Goal: Task Accomplishment & Management: Complete application form

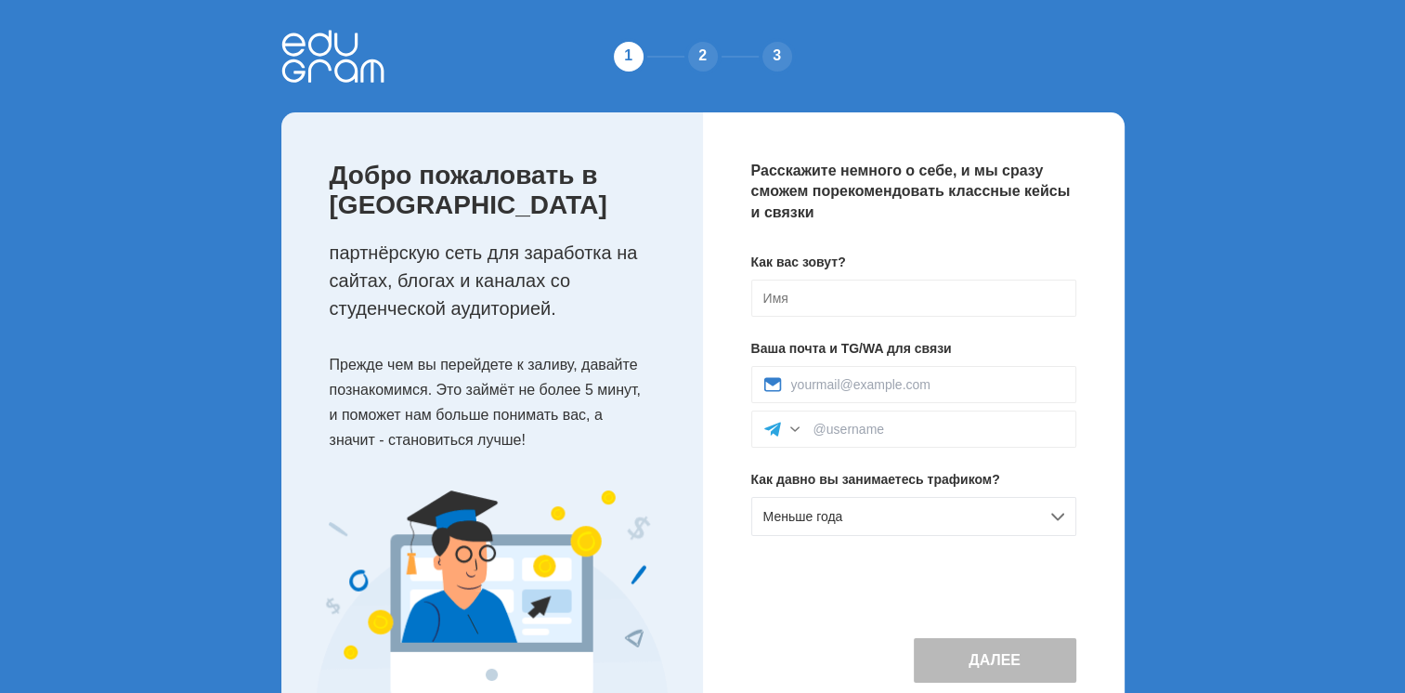
scroll to position [67, 0]
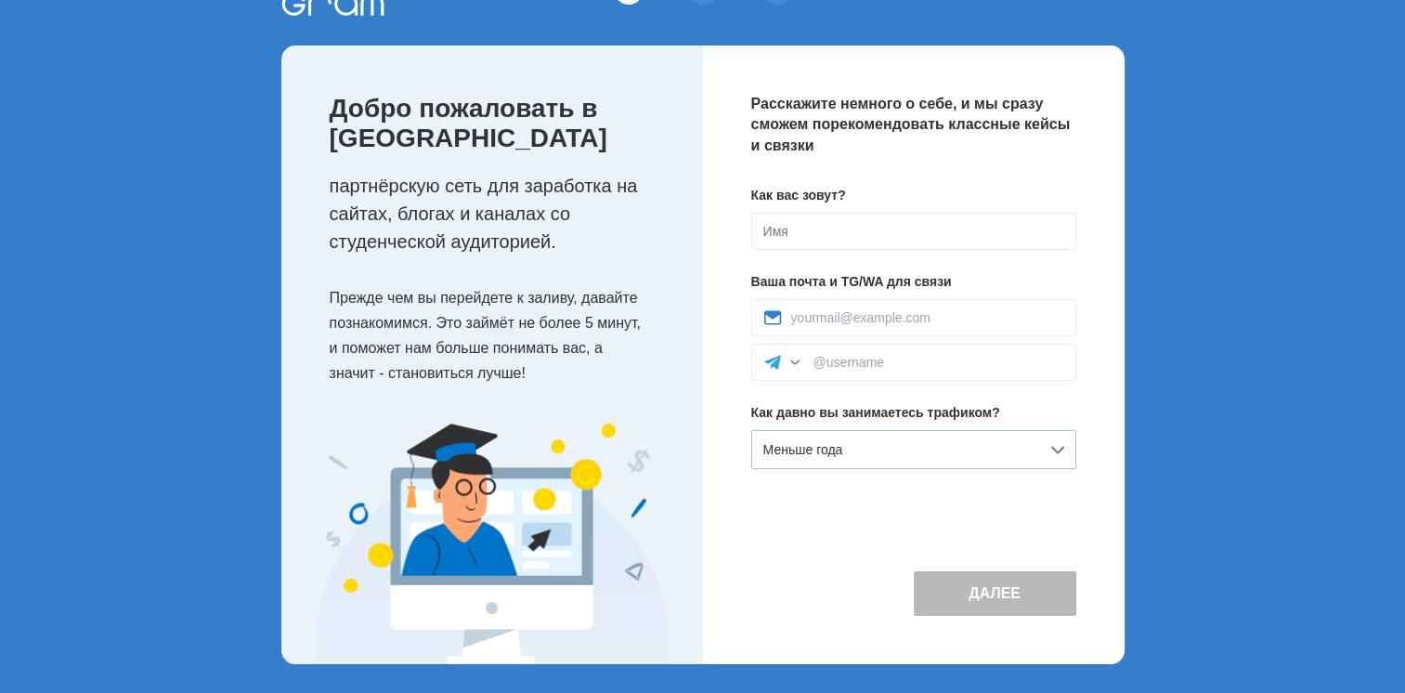
click at [878, 439] on div "Меньше года" at bounding box center [913, 449] width 325 height 39
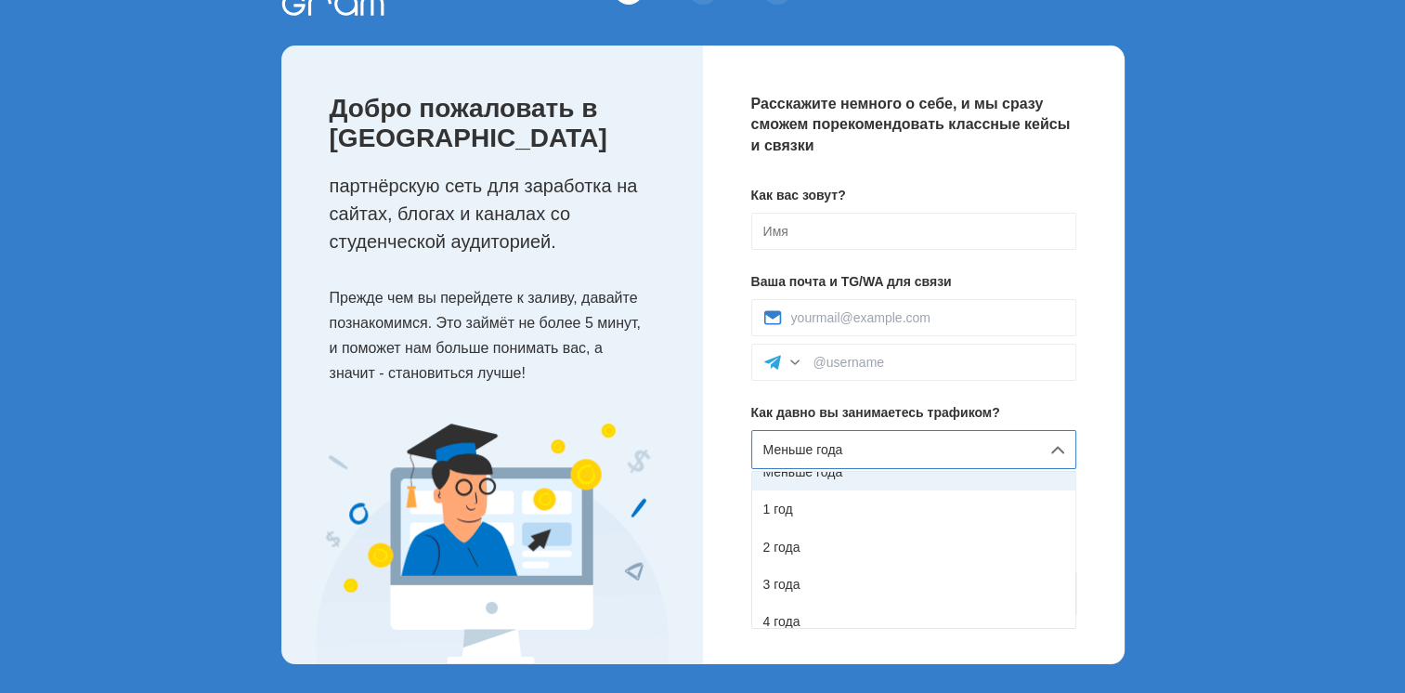
scroll to position [104, 0]
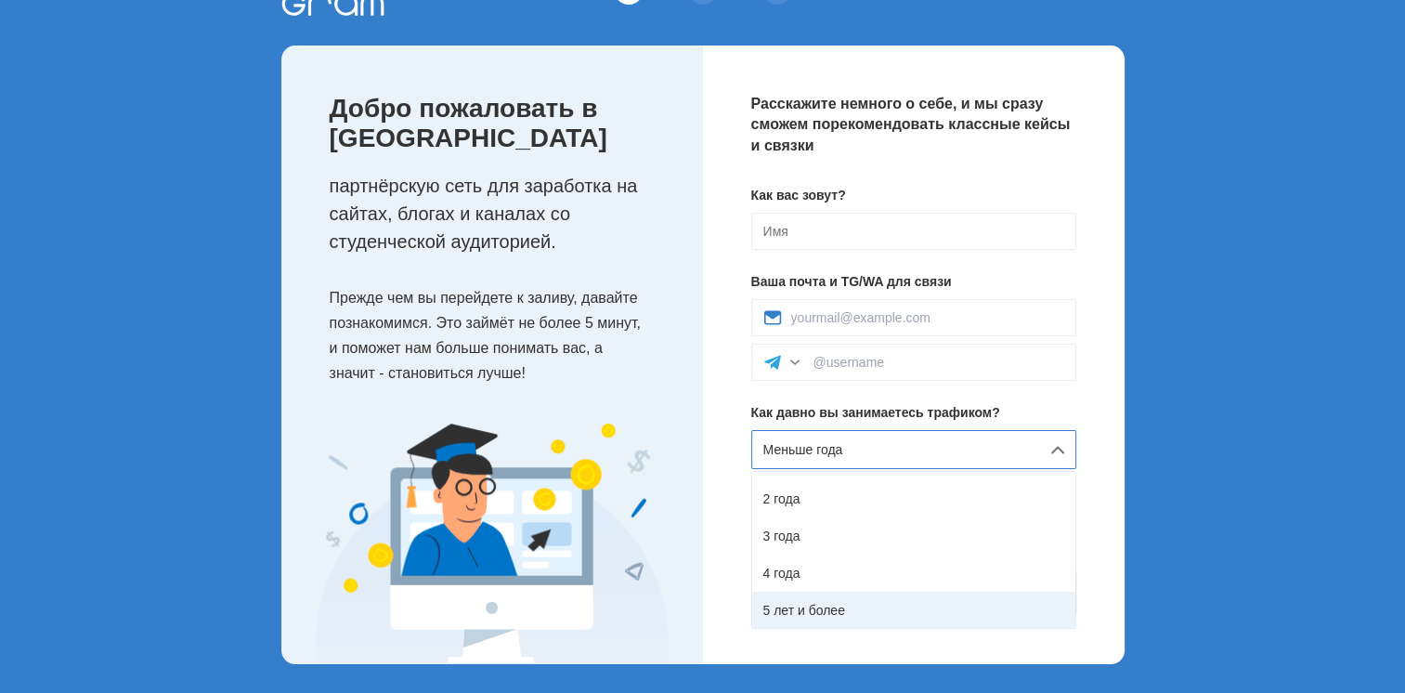
click at [841, 612] on div "5 лет и более" at bounding box center [913, 609] width 323 height 37
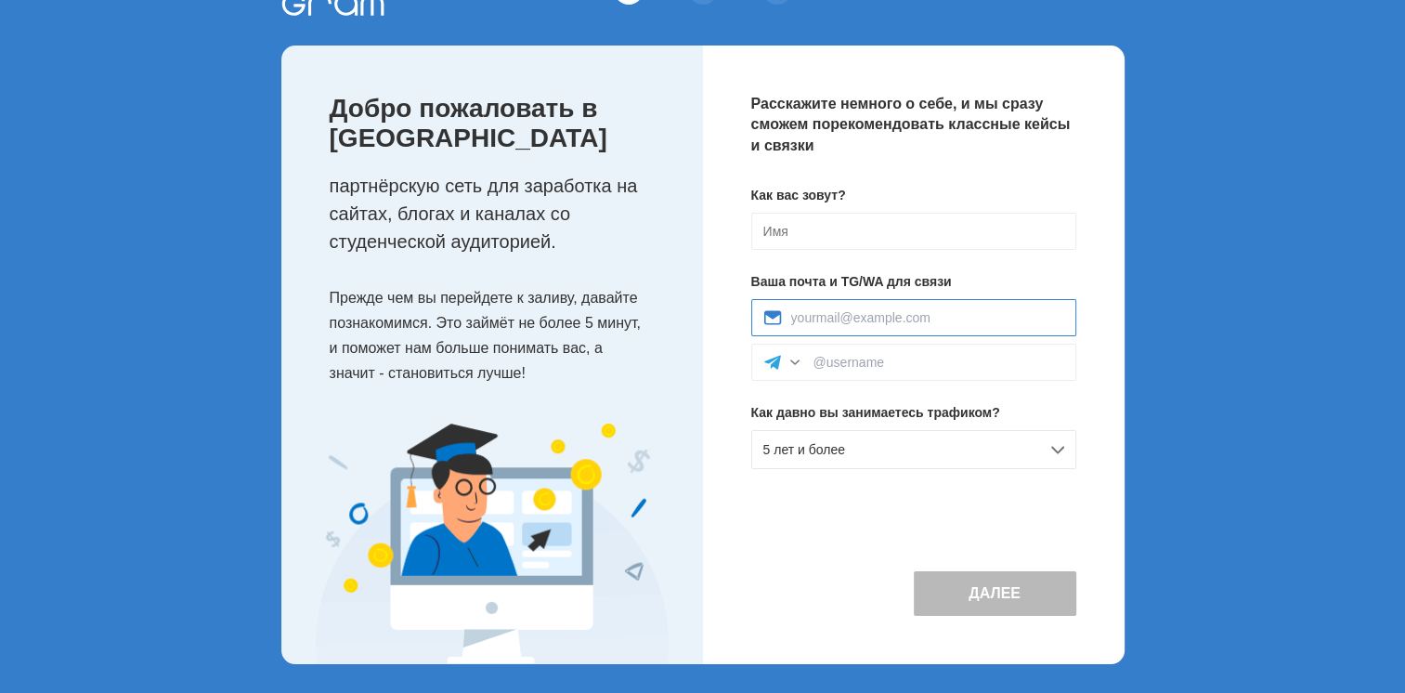
click at [869, 316] on input at bounding box center [927, 317] width 273 height 15
type input "[EMAIL_ADDRESS][DOMAIN_NAME]"
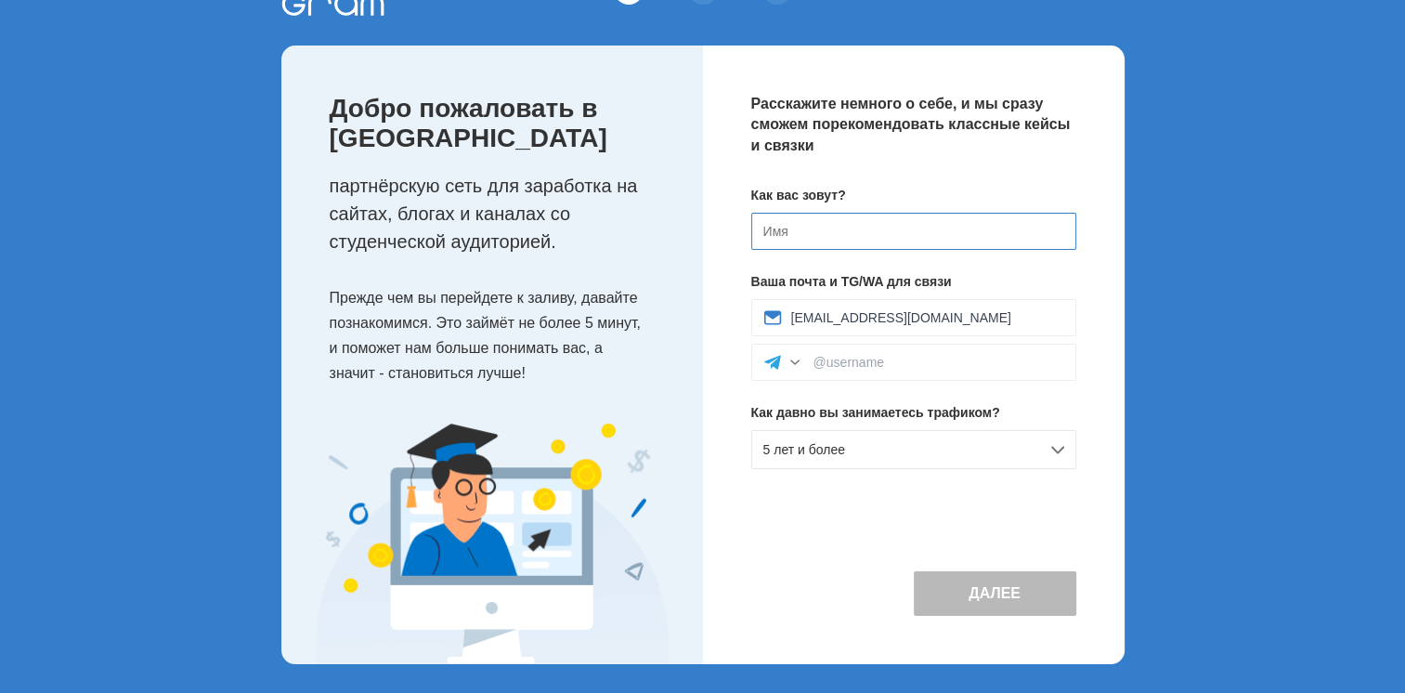
click at [880, 232] on input at bounding box center [913, 231] width 325 height 37
type input "[PERSON_NAME]"
click at [1167, 378] on div "1 2 3 Добро пожаловать в Edugram партнёрскую сеть для заработка на сайтах, блог…" at bounding box center [702, 313] width 1405 height 760
click at [857, 364] on input at bounding box center [938, 362] width 251 height 15
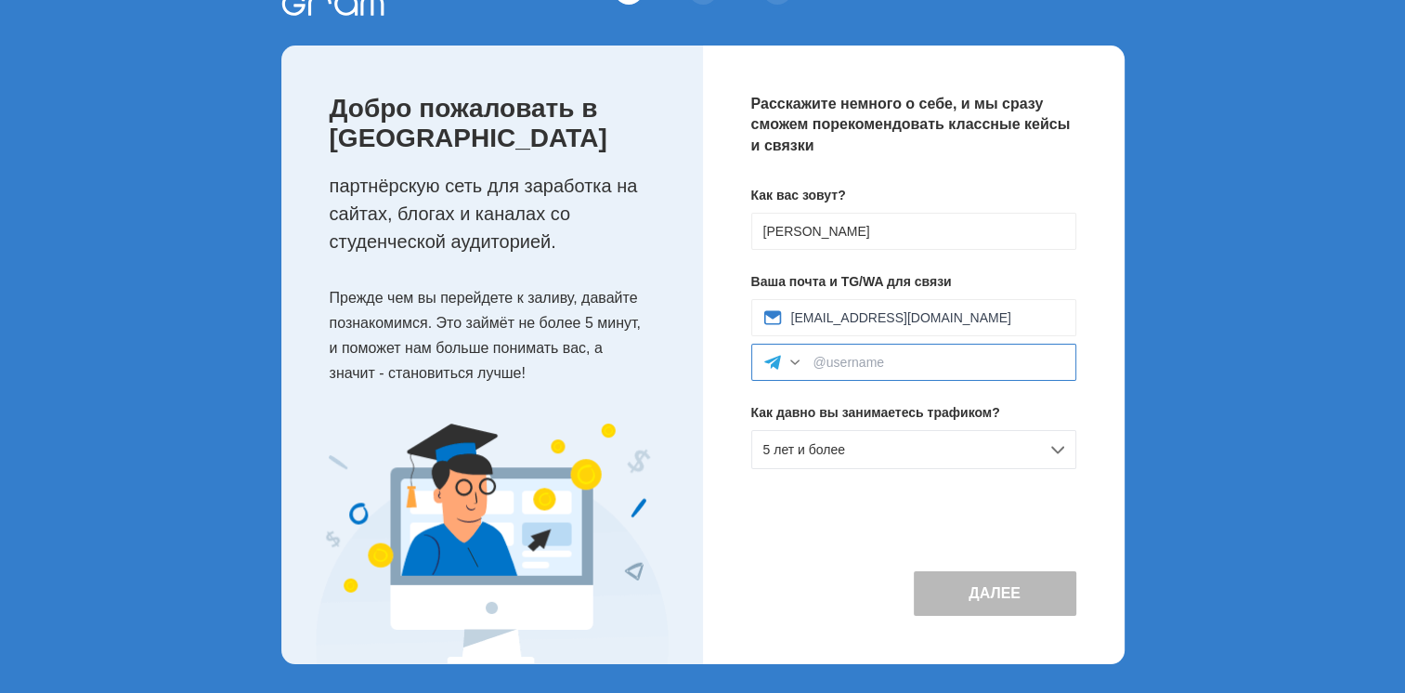
paste input "https://t.me/PRIVIREDA"
drag, startPoint x: 883, startPoint y: 362, endPoint x: 725, endPoint y: 350, distance: 158.3
click at [725, 350] on div "Расскажите немного о себе, и мы сразу сможем порекомендовать классные кейсы и с…" at bounding box center [913, 354] width 421 height 618
type input "@PRIVIREDA"
click at [937, 589] on button "Далее" at bounding box center [995, 593] width 162 height 45
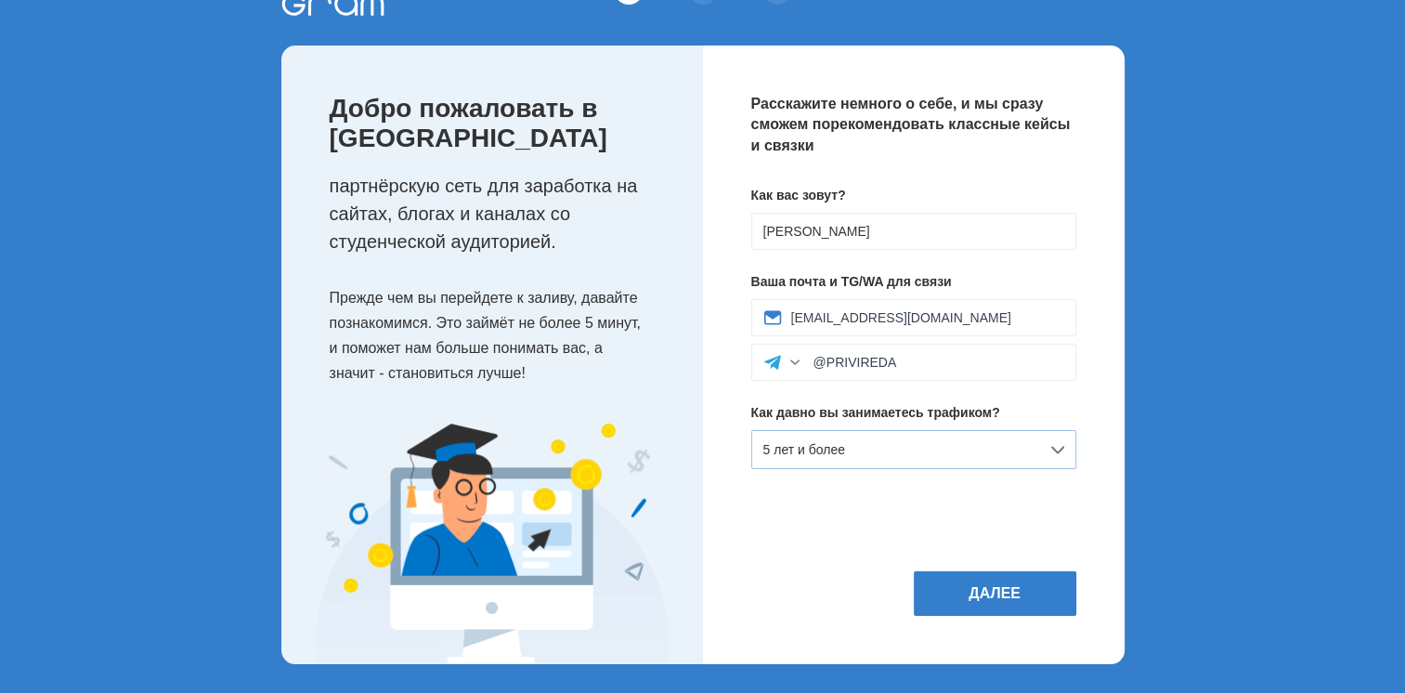
scroll to position [0, 0]
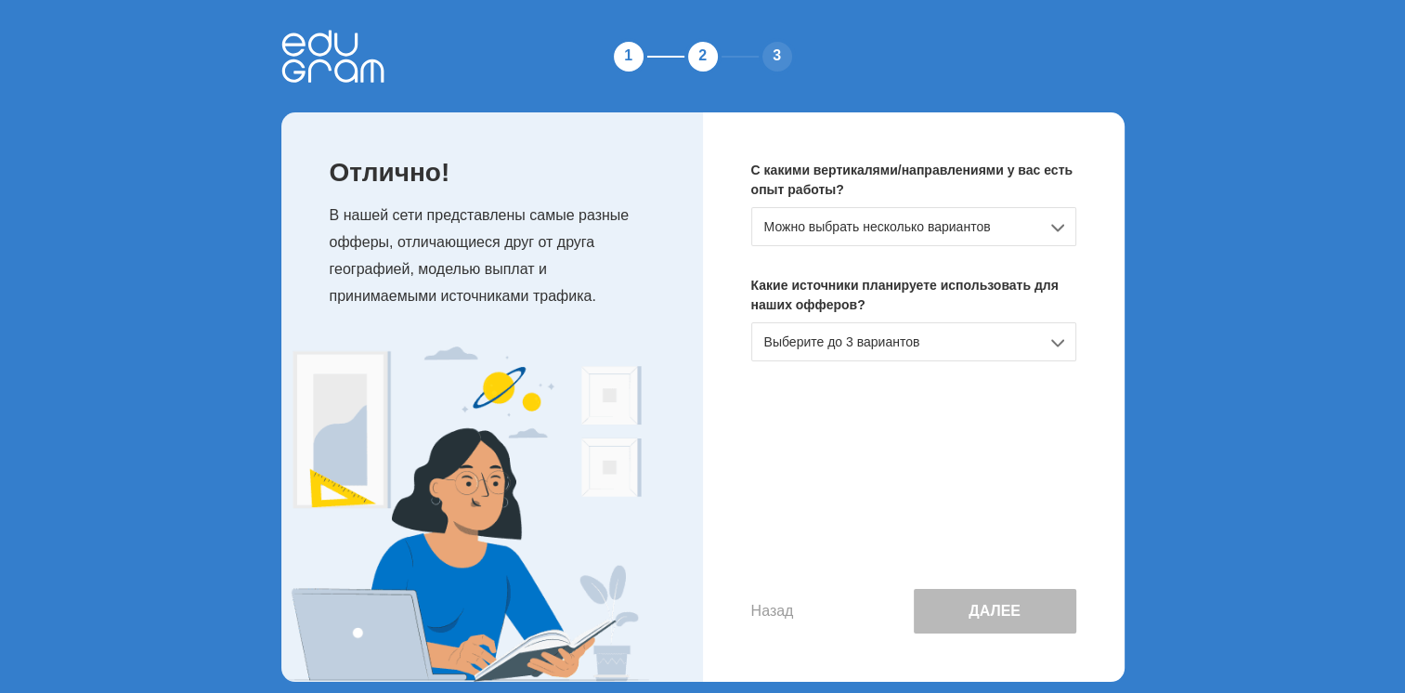
click at [943, 228] on div "Можно выбрать несколько вариантов" at bounding box center [913, 226] width 325 height 39
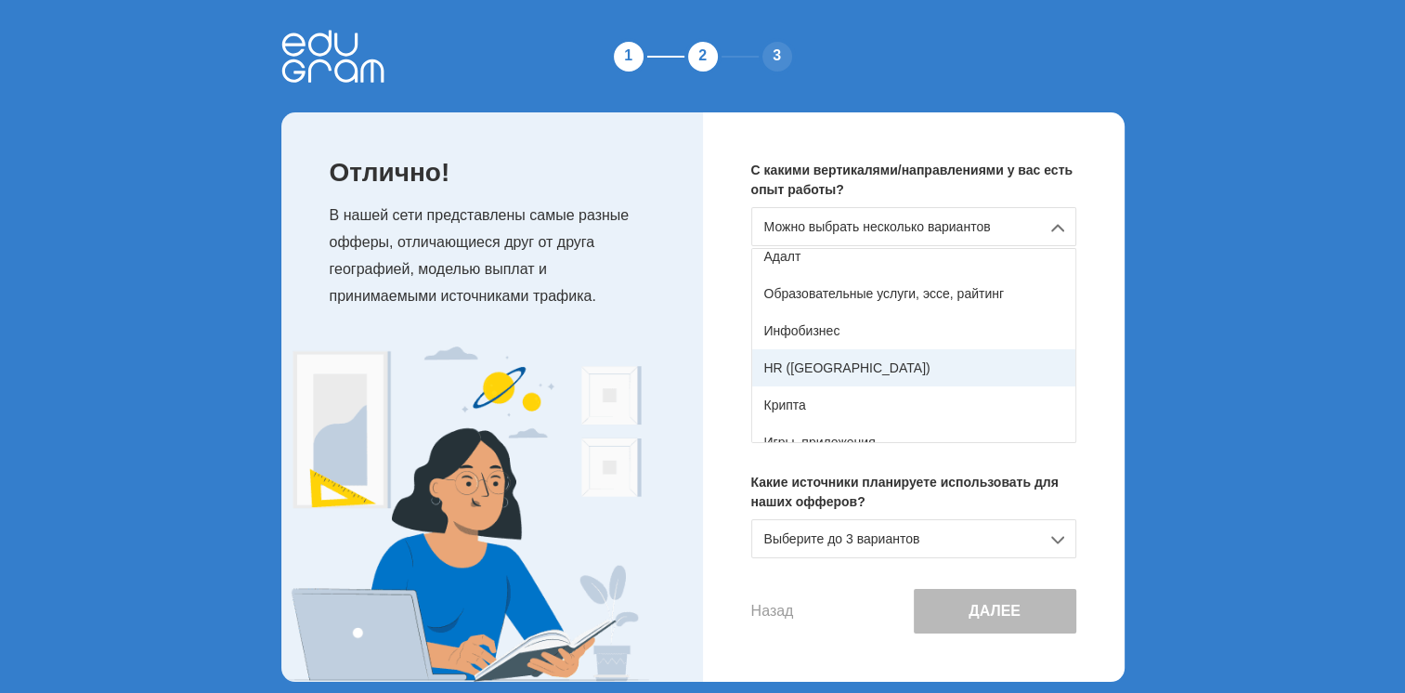
scroll to position [234, 0]
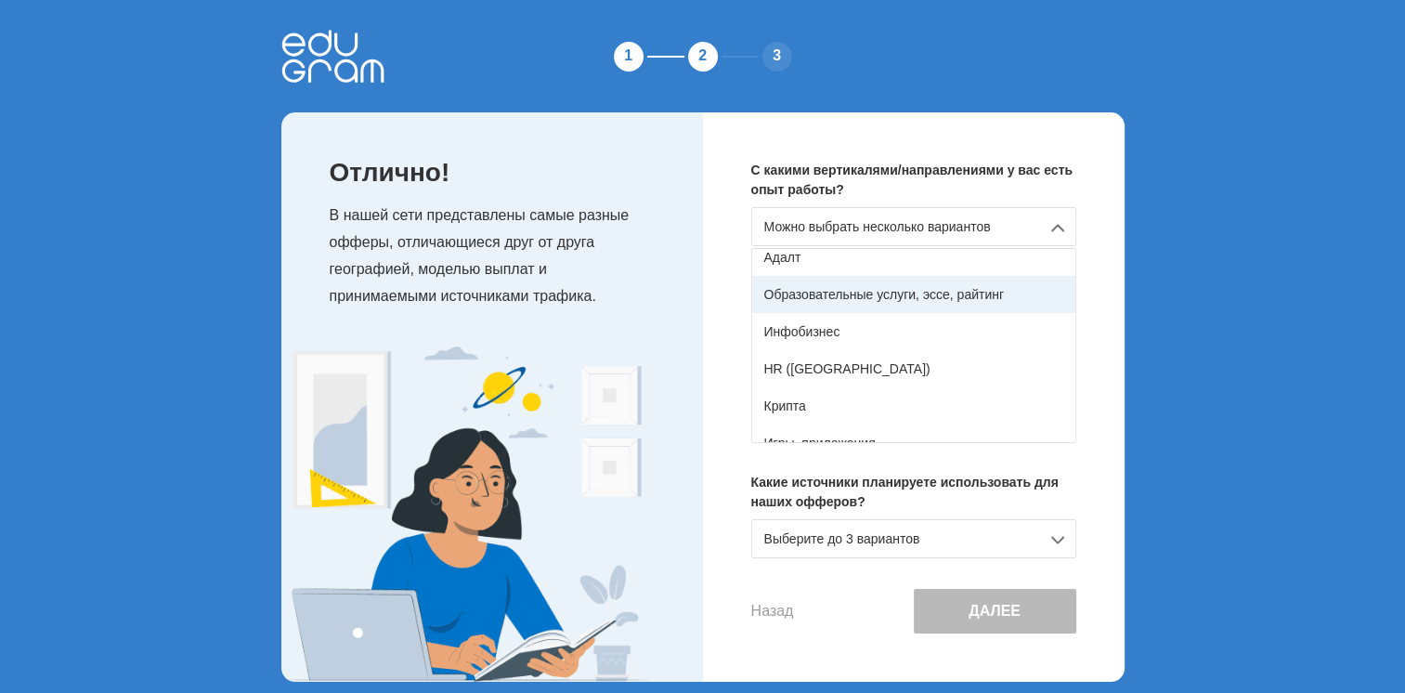
click at [909, 301] on div "Образовательные услуги, эссе, райтинг" at bounding box center [913, 294] width 323 height 37
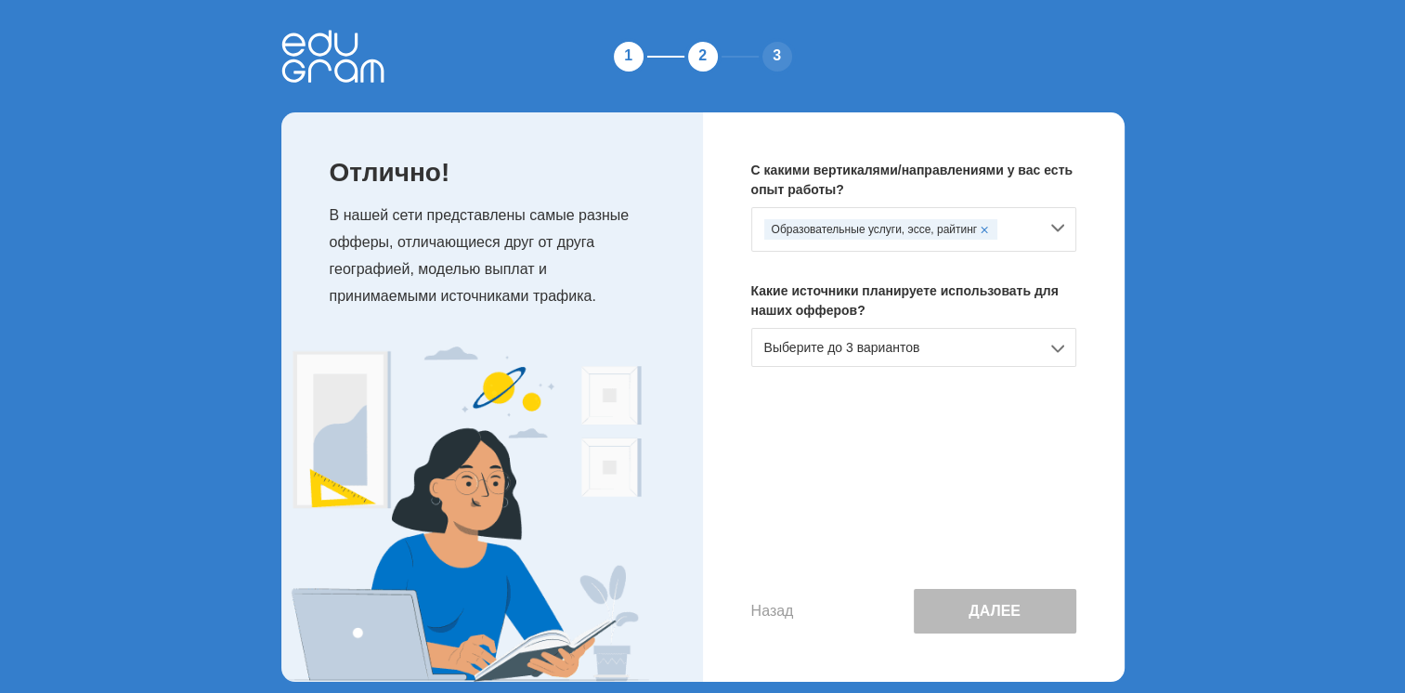
click at [1033, 232] on div "Образовательные услуги, эссе, райтинг" at bounding box center [901, 229] width 274 height 20
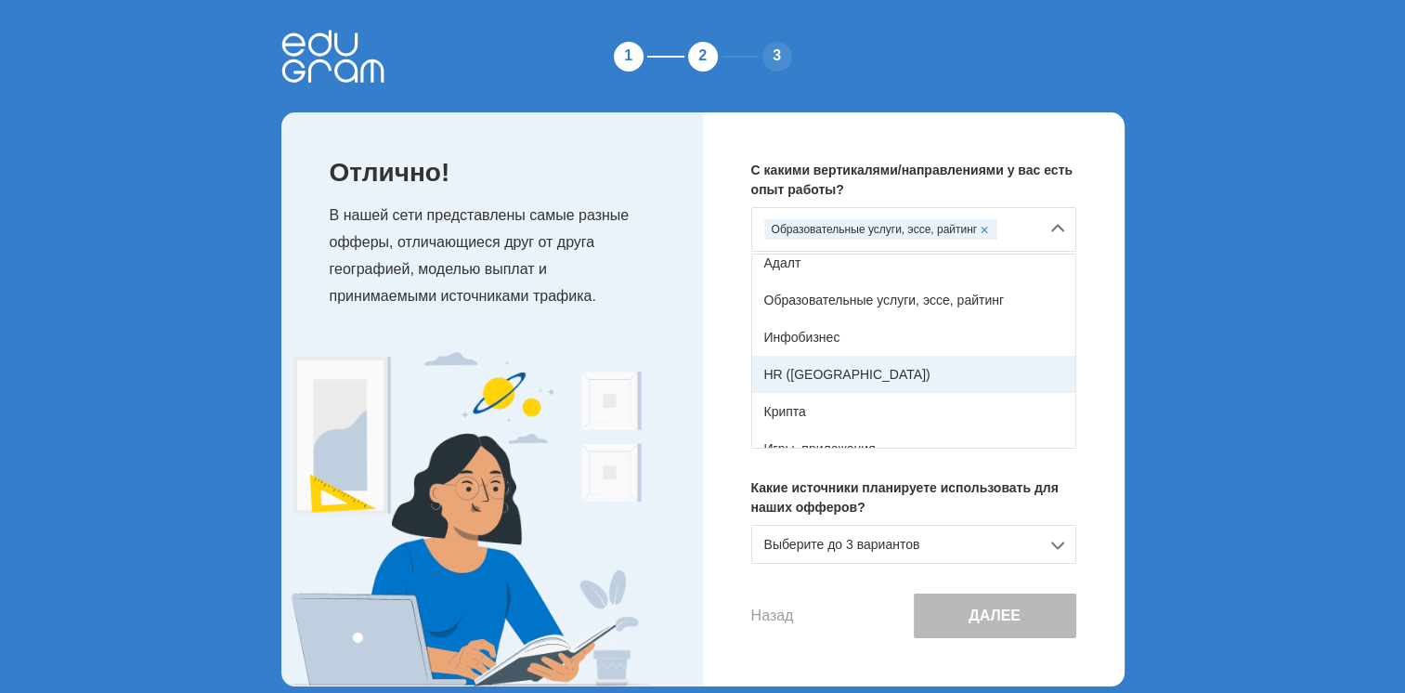
scroll to position [141, 0]
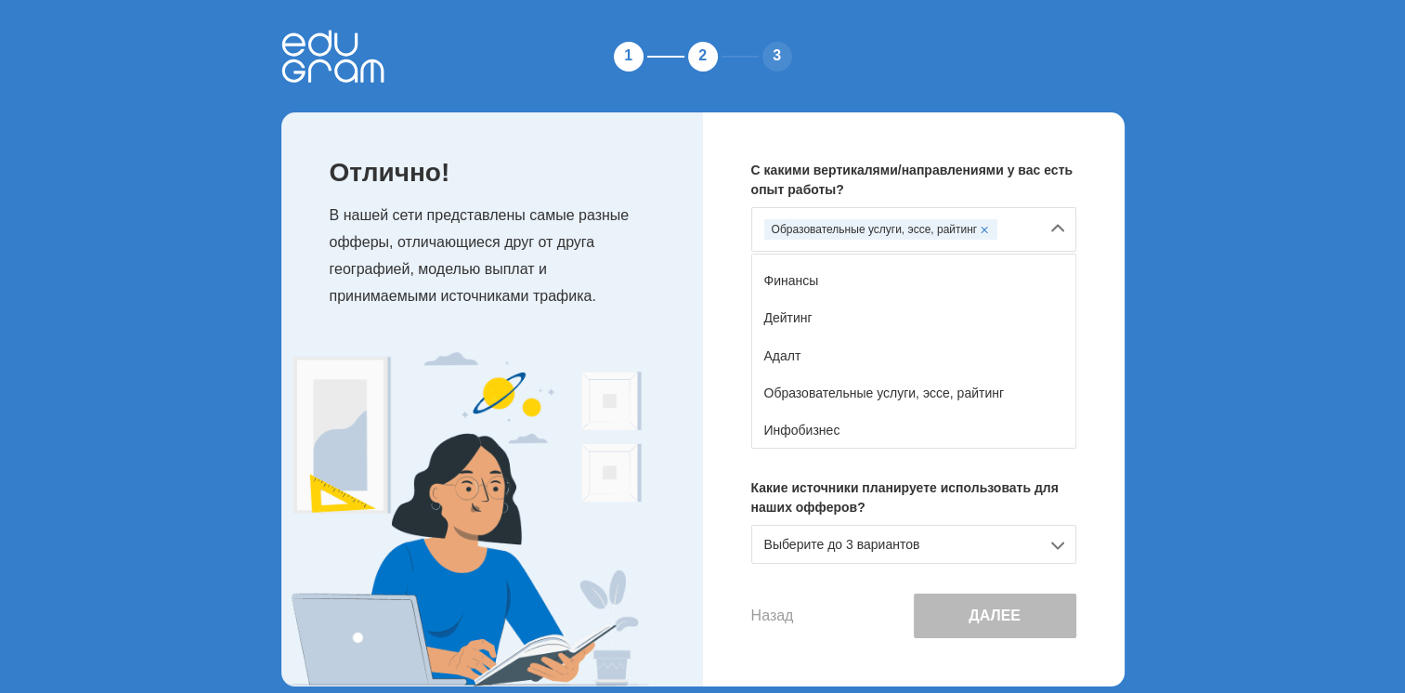
click at [980, 228] on span at bounding box center [983, 229] width 7 height 7
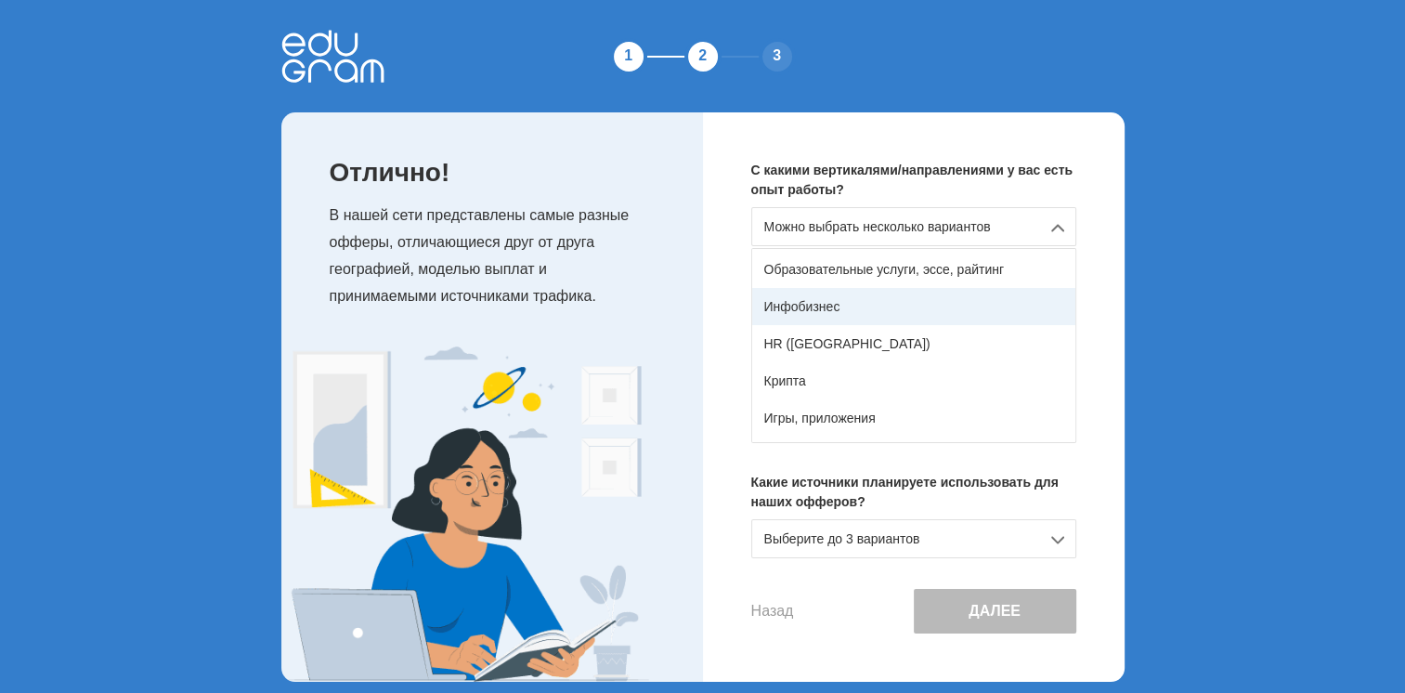
scroll to position [327, 0]
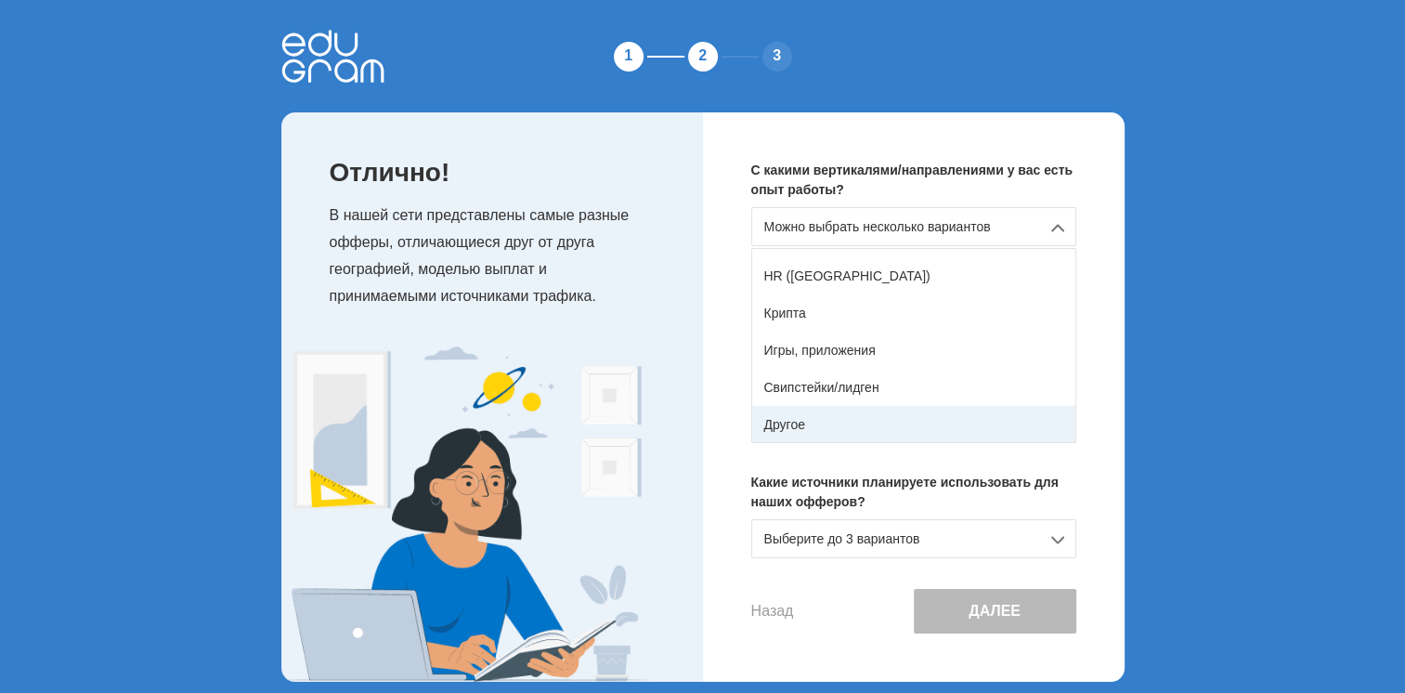
click at [810, 414] on div "Другое" at bounding box center [913, 424] width 323 height 37
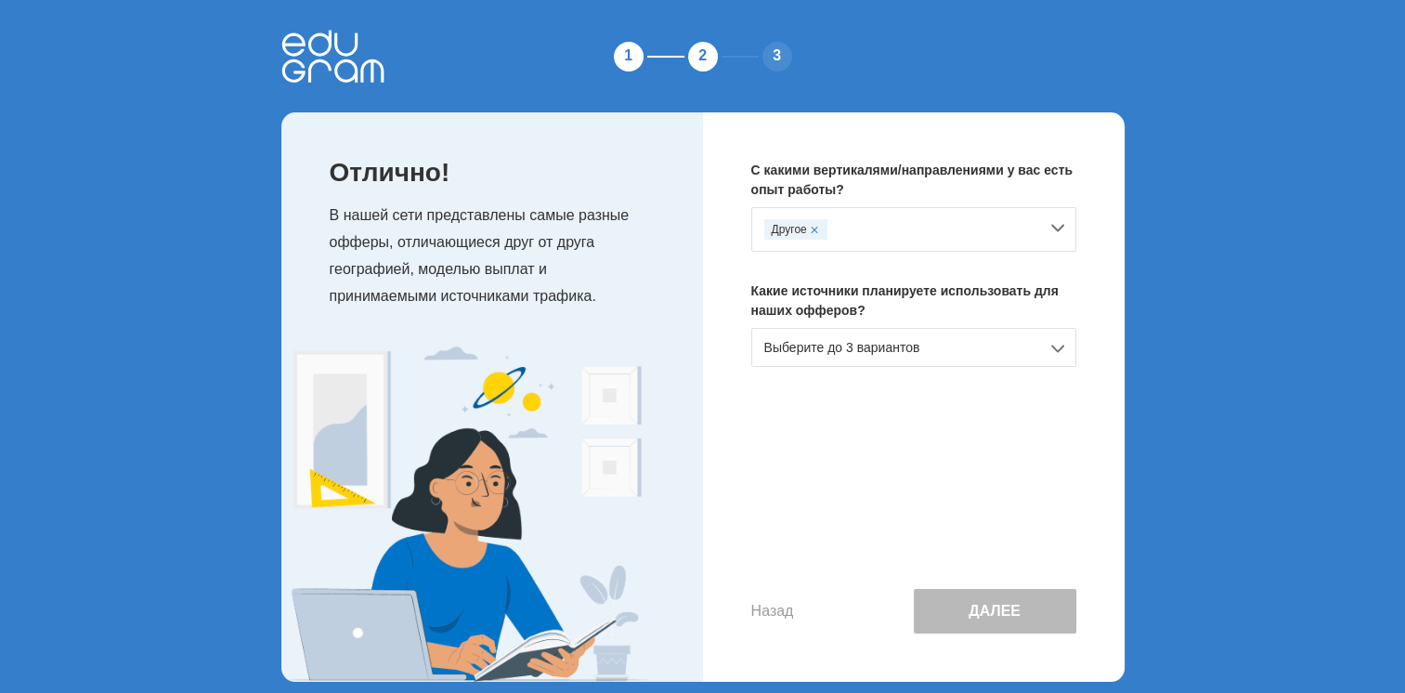
click at [944, 235] on div "Другое" at bounding box center [901, 229] width 274 height 20
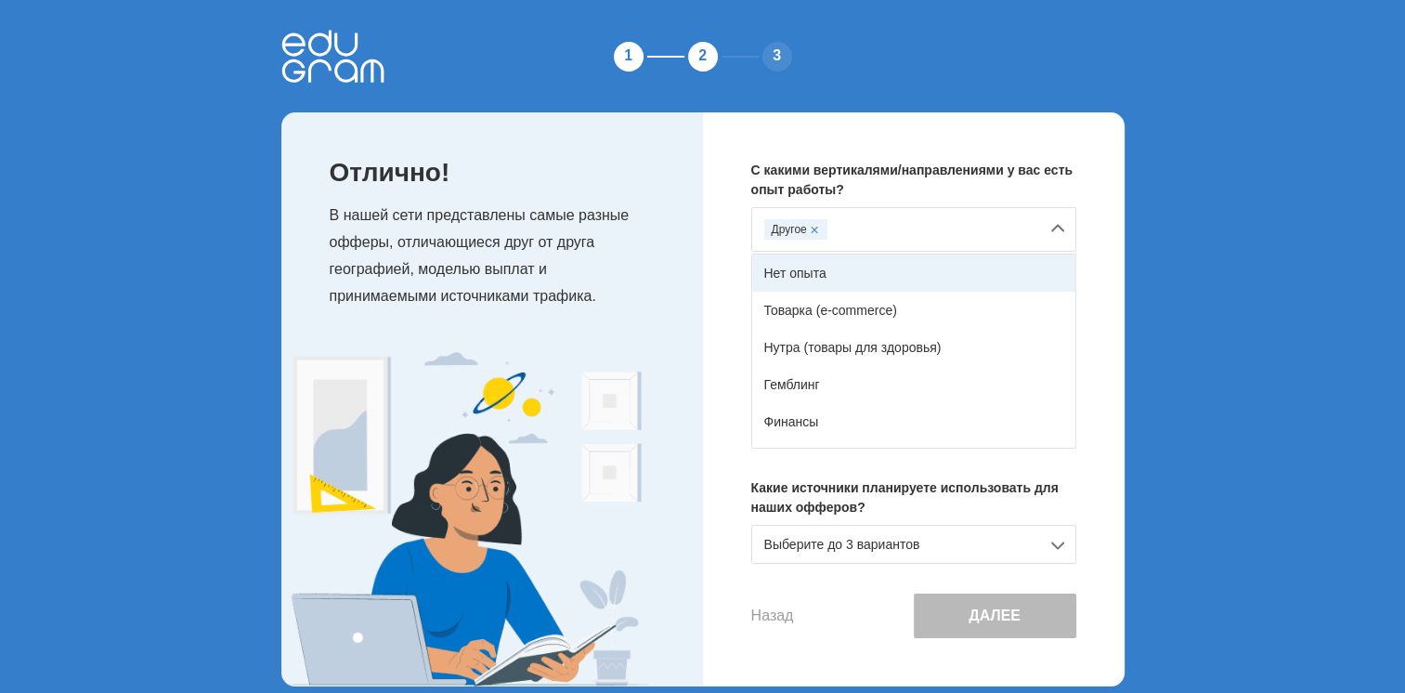
click at [888, 277] on div "Нет опыта" at bounding box center [913, 272] width 323 height 37
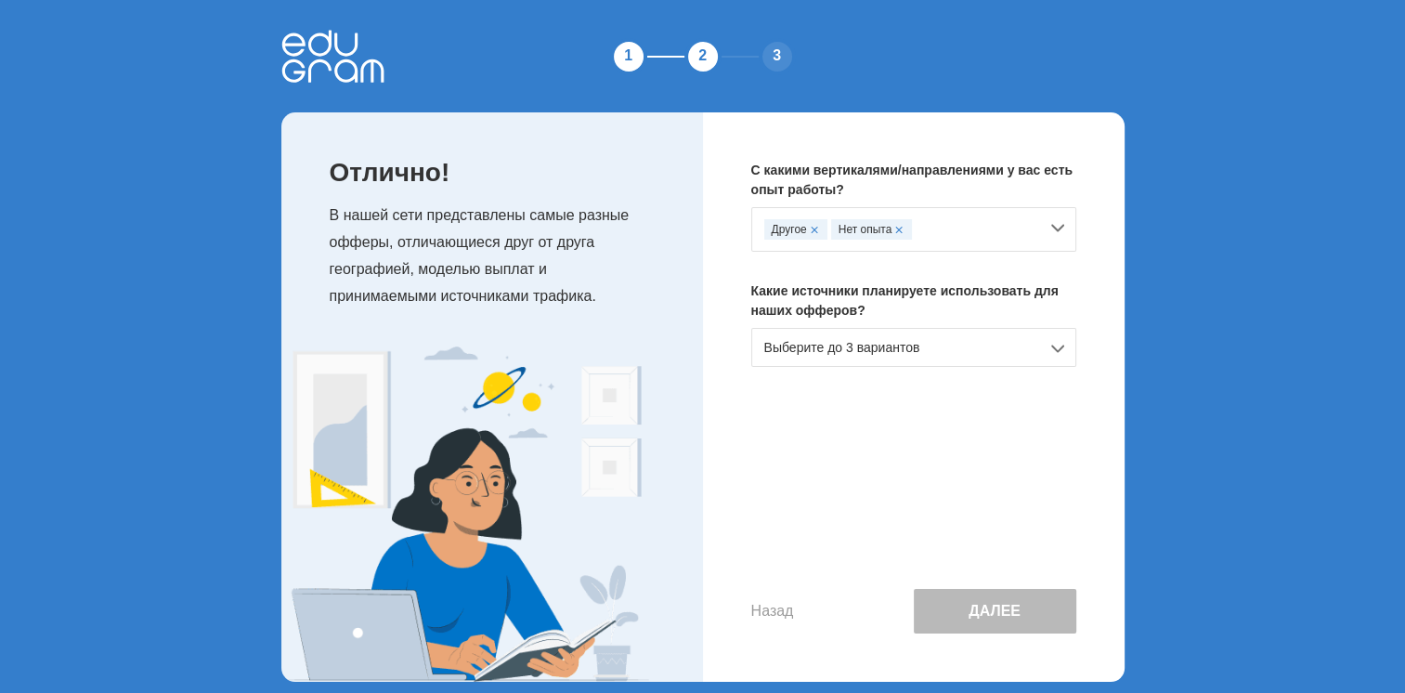
click at [940, 232] on div "Другое Нет опыта" at bounding box center [901, 229] width 274 height 20
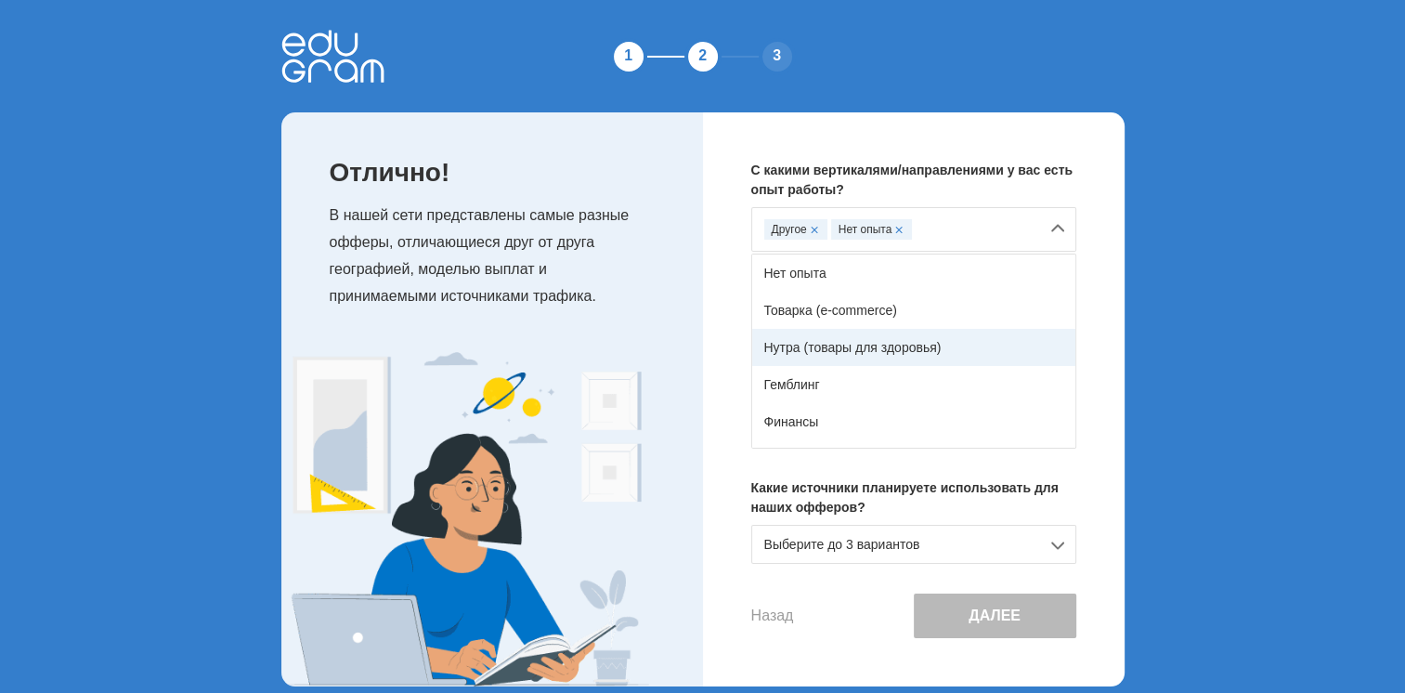
drag, startPoint x: 862, startPoint y: 359, endPoint x: 918, endPoint y: 292, distance: 87.7
click at [864, 359] on div "Нутра (товары для здоровья)" at bounding box center [913, 347] width 323 height 37
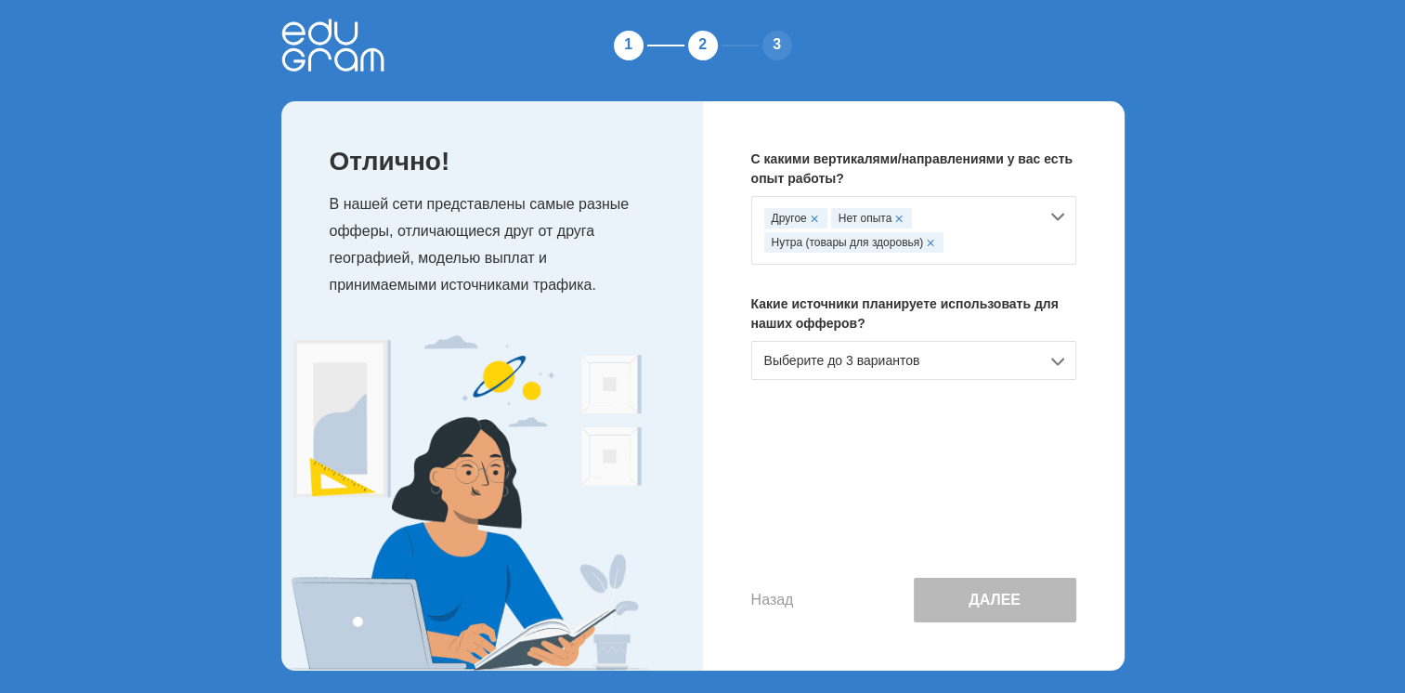
scroll to position [18, 0]
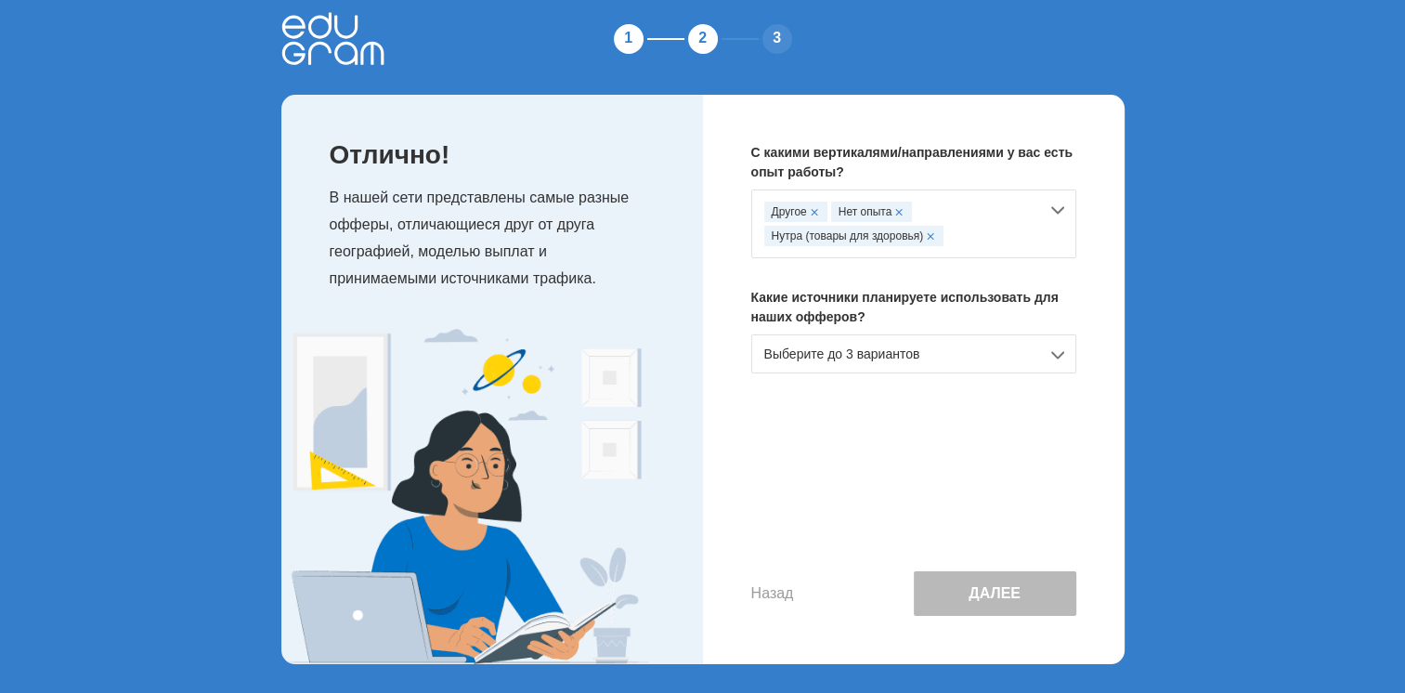
click at [959, 353] on div "Выберите до 3 вариантов" at bounding box center [913, 353] width 325 height 39
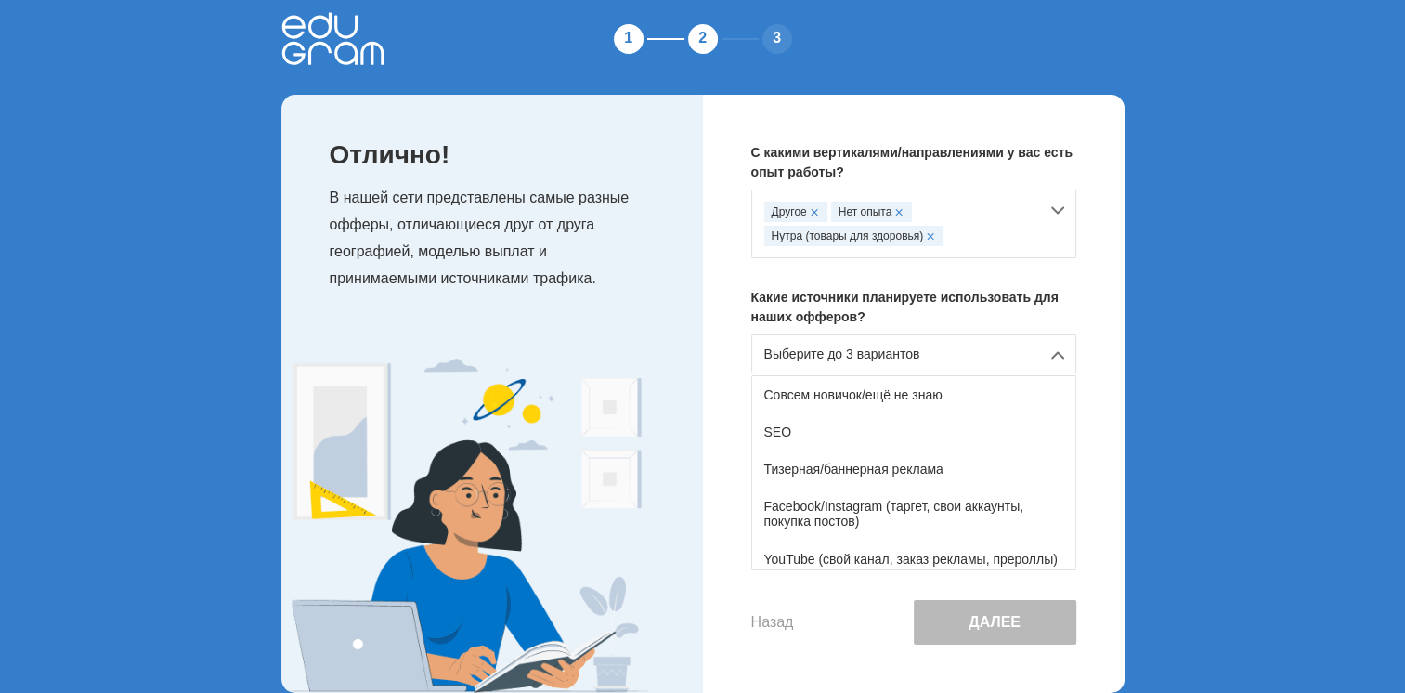
click at [934, 234] on div "Нутра (товары для здоровья)" at bounding box center [854, 236] width 180 height 20
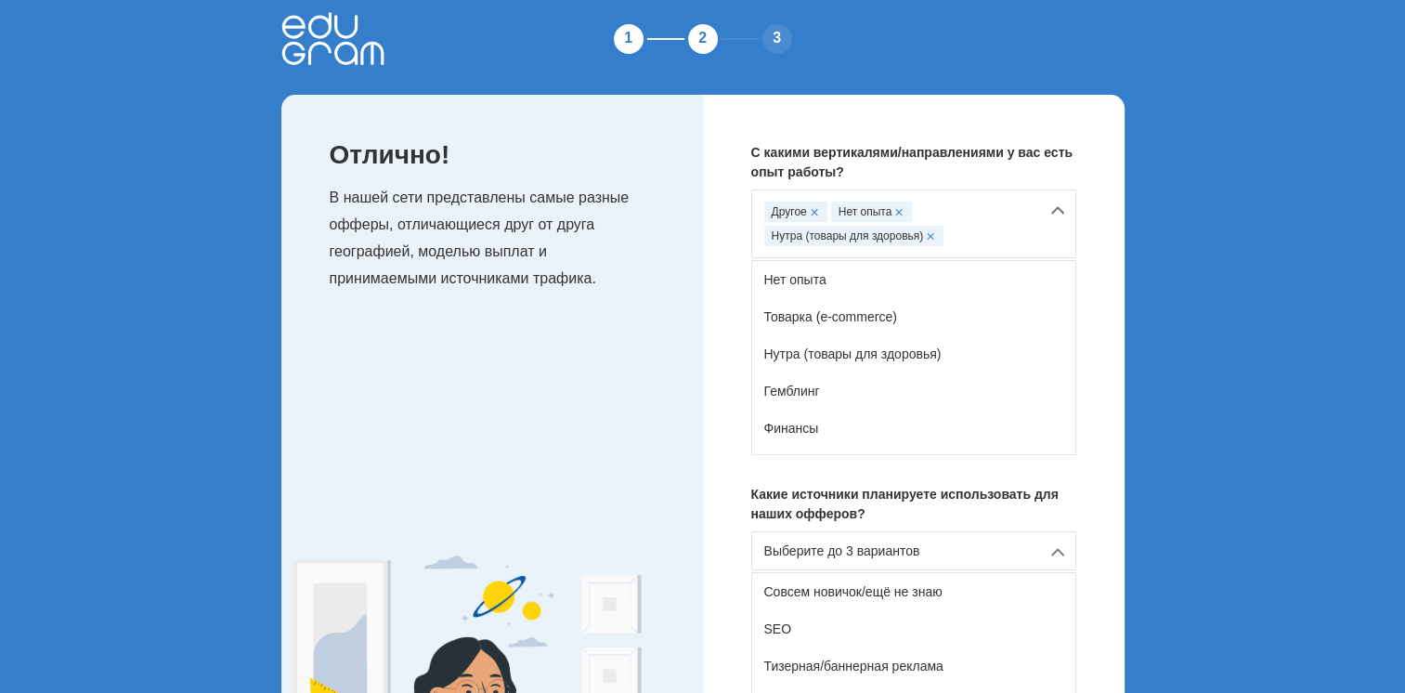
click at [900, 210] on span at bounding box center [898, 211] width 7 height 7
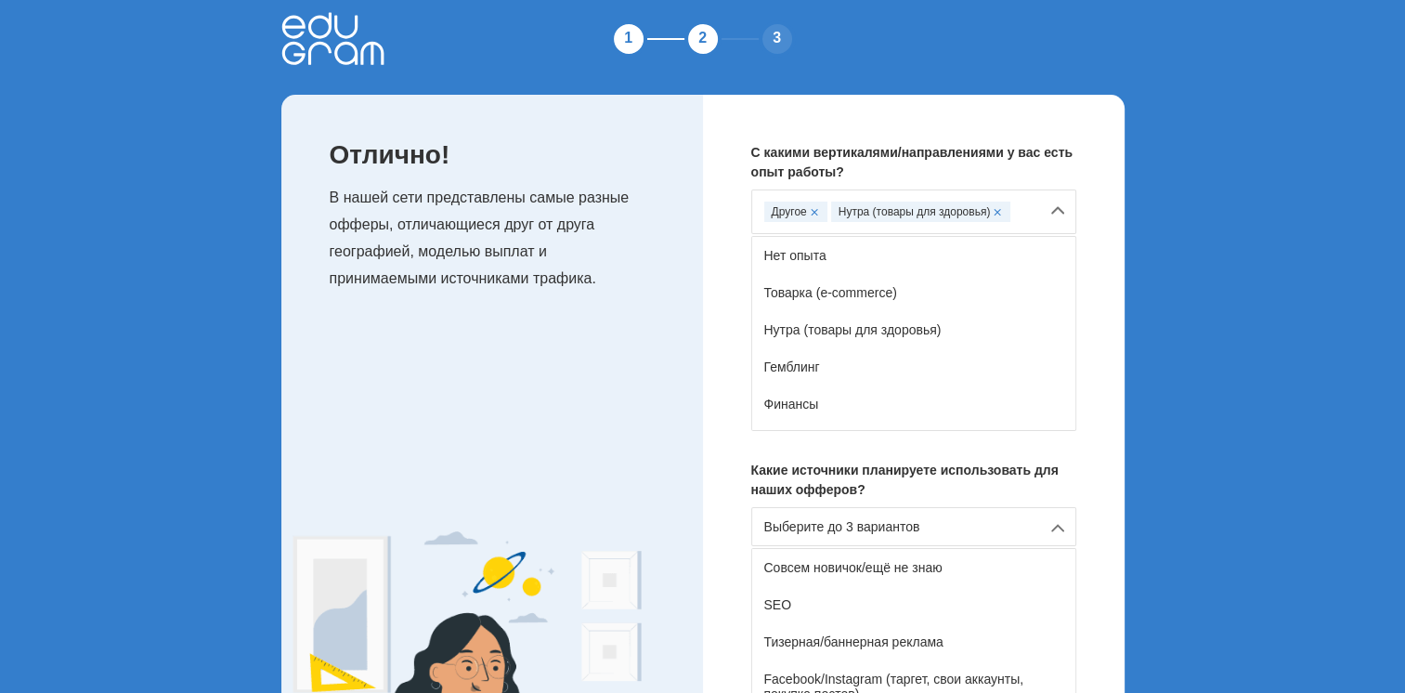
click at [996, 213] on span at bounding box center [996, 211] width 7 height 7
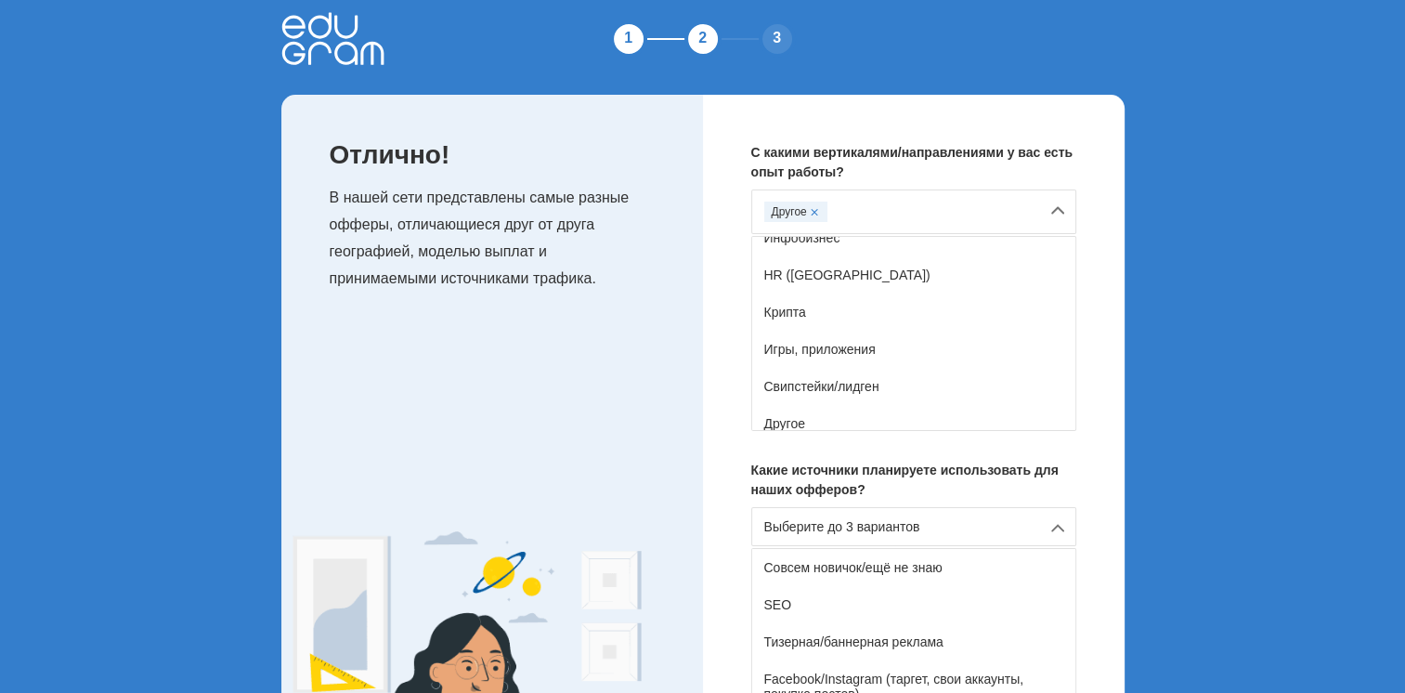
scroll to position [327, 0]
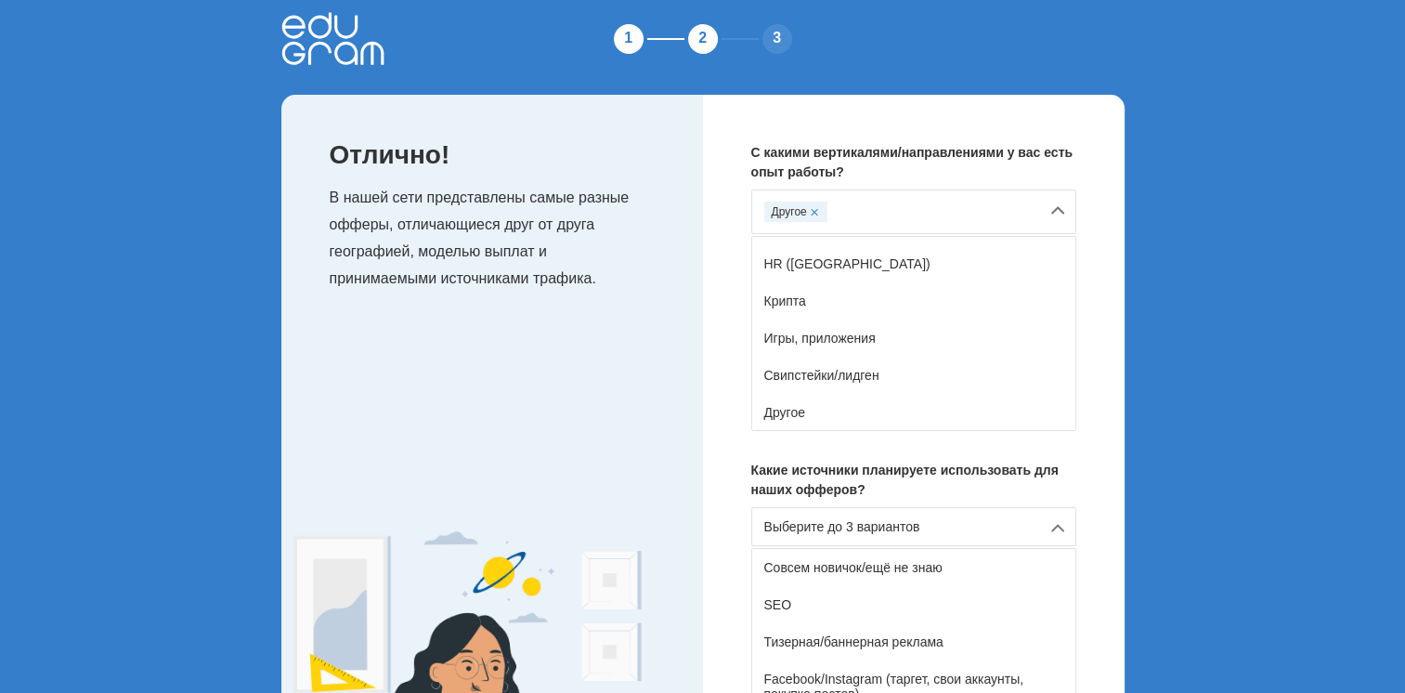
click at [1104, 367] on div "С какими вертикалями/направлениями у вас есть опыт работы? Другое Нет опыта Тов…" at bounding box center [913, 480] width 421 height 771
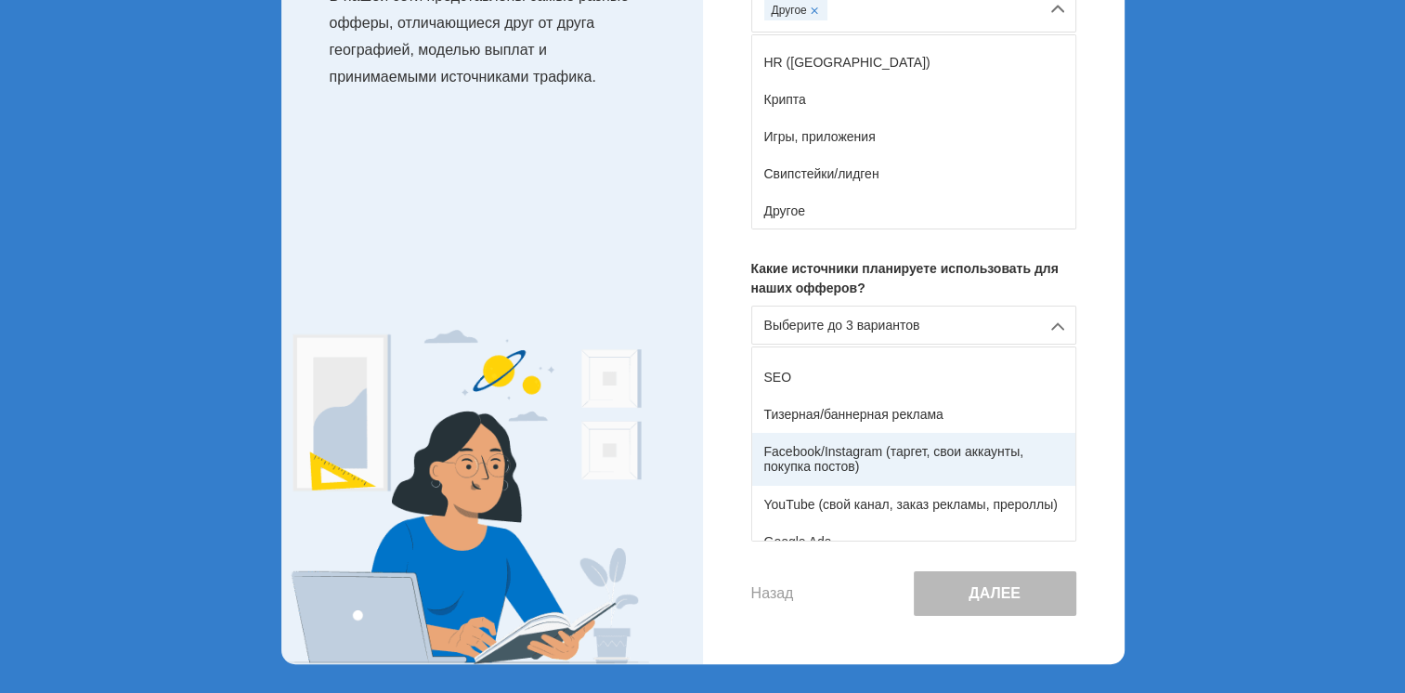
scroll to position [305, 0]
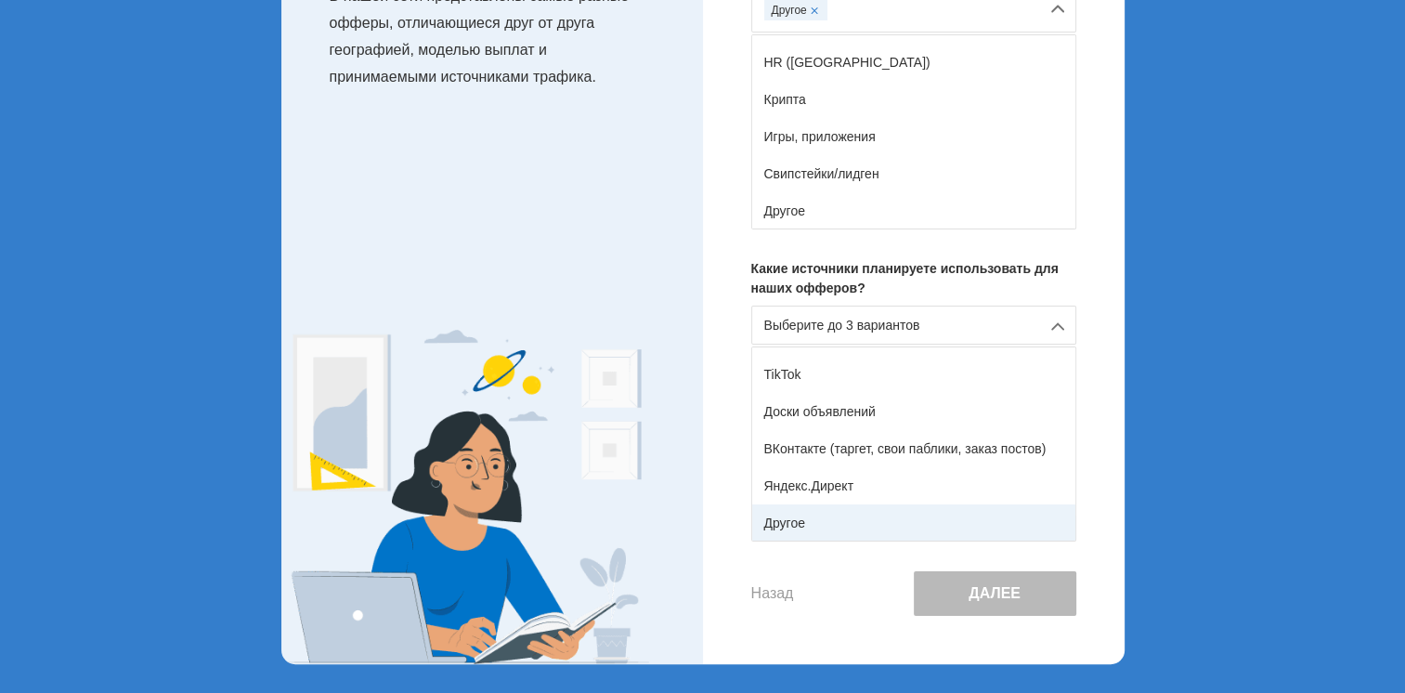
click at [817, 512] on div "Другое" at bounding box center [913, 522] width 323 height 37
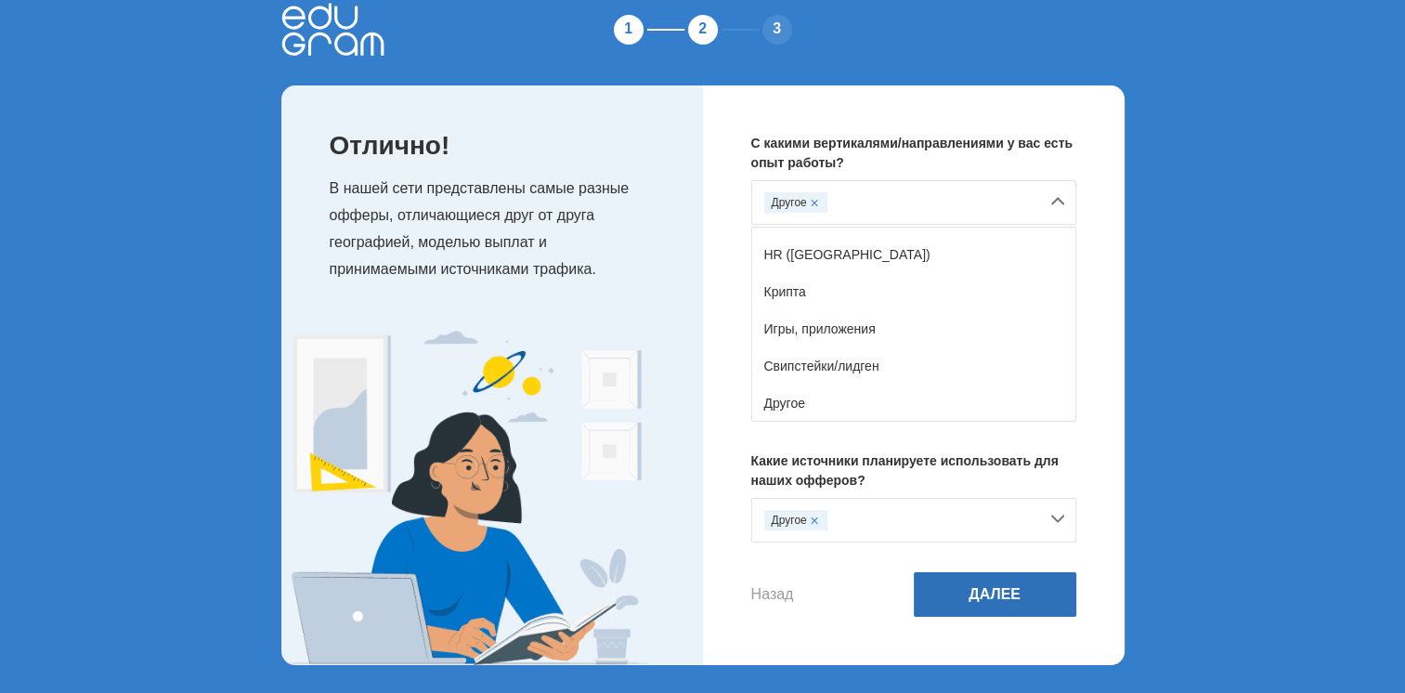
click at [997, 588] on button "Далее" at bounding box center [995, 594] width 162 height 45
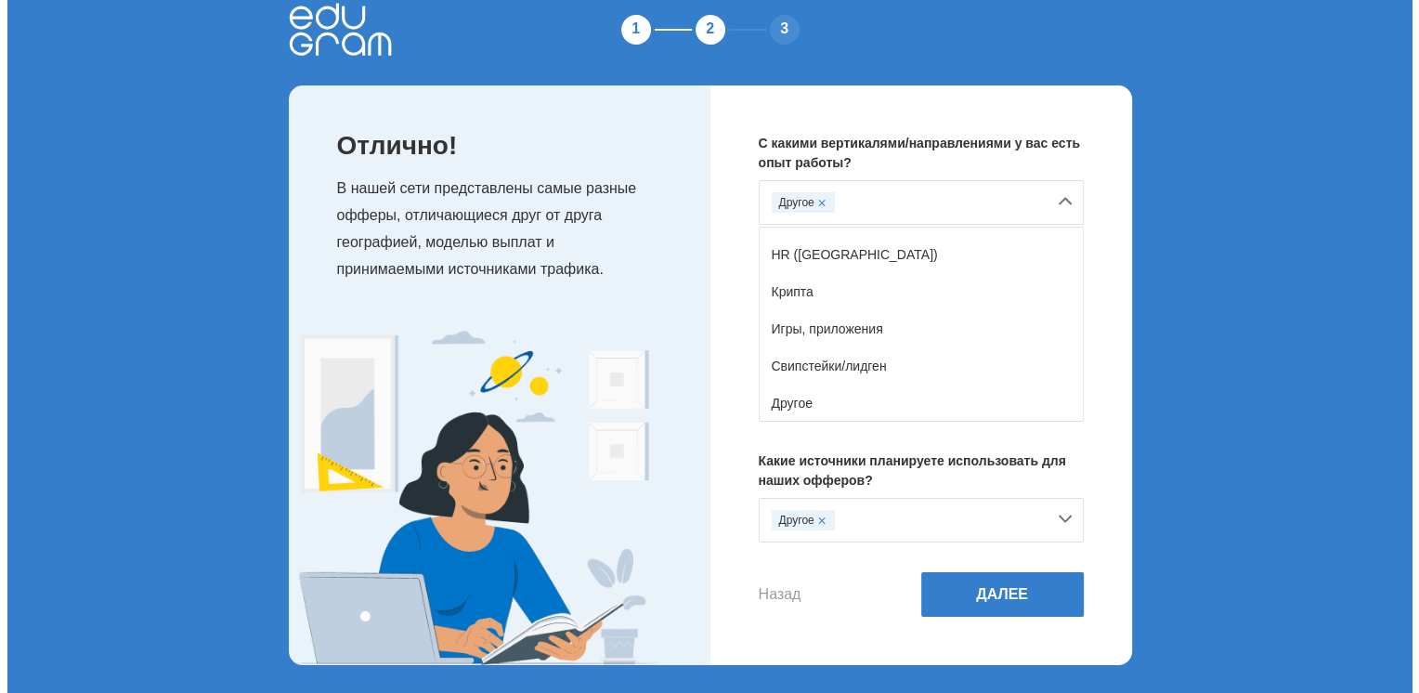
scroll to position [0, 0]
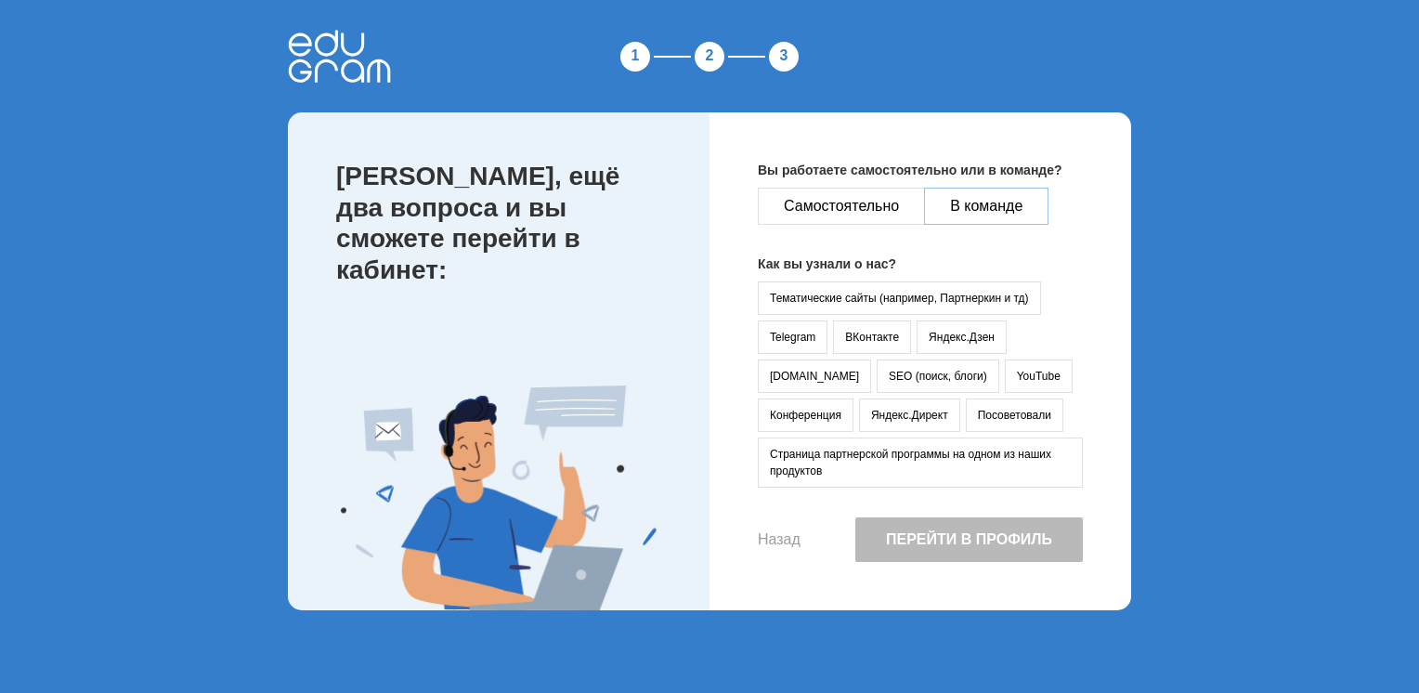
click at [973, 191] on button "В команде" at bounding box center [986, 206] width 124 height 37
click at [966, 407] on button "Посоветовали" at bounding box center [1014, 414] width 97 height 33
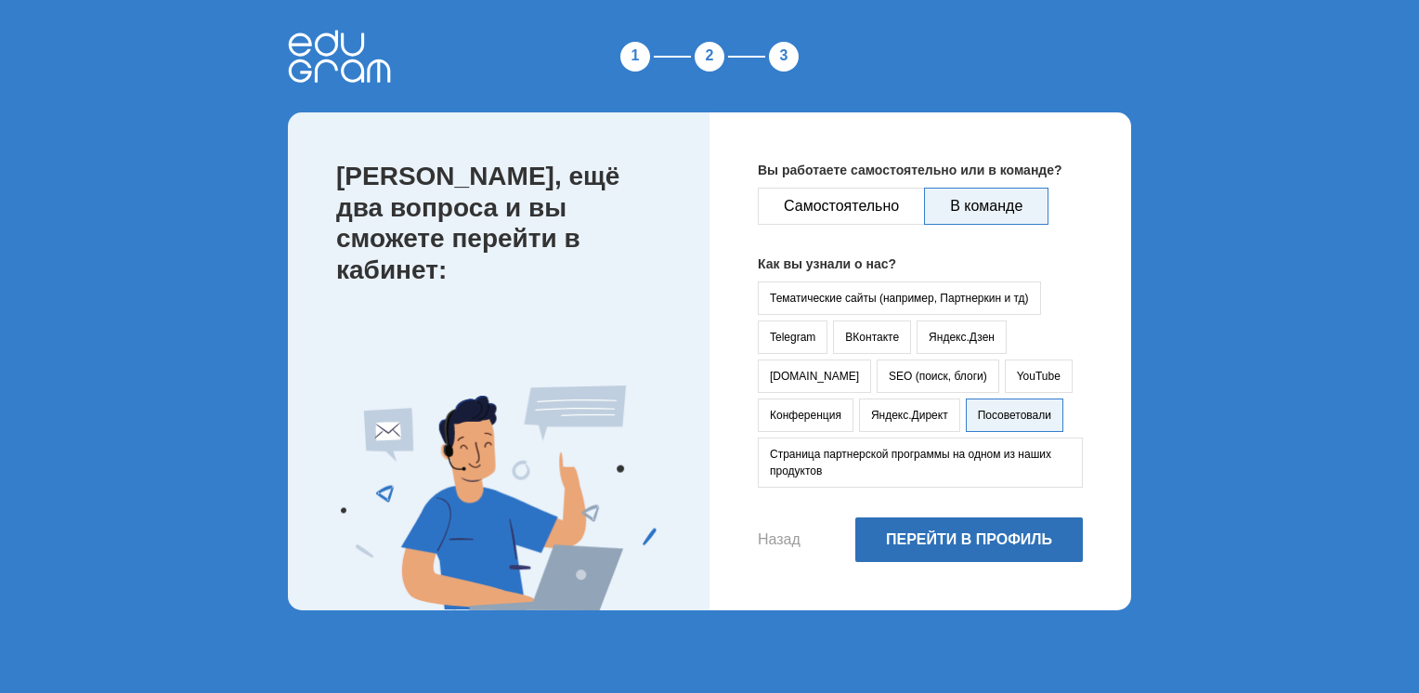
click at [979, 535] on button "Перейти в профиль" at bounding box center [968, 539] width 227 height 45
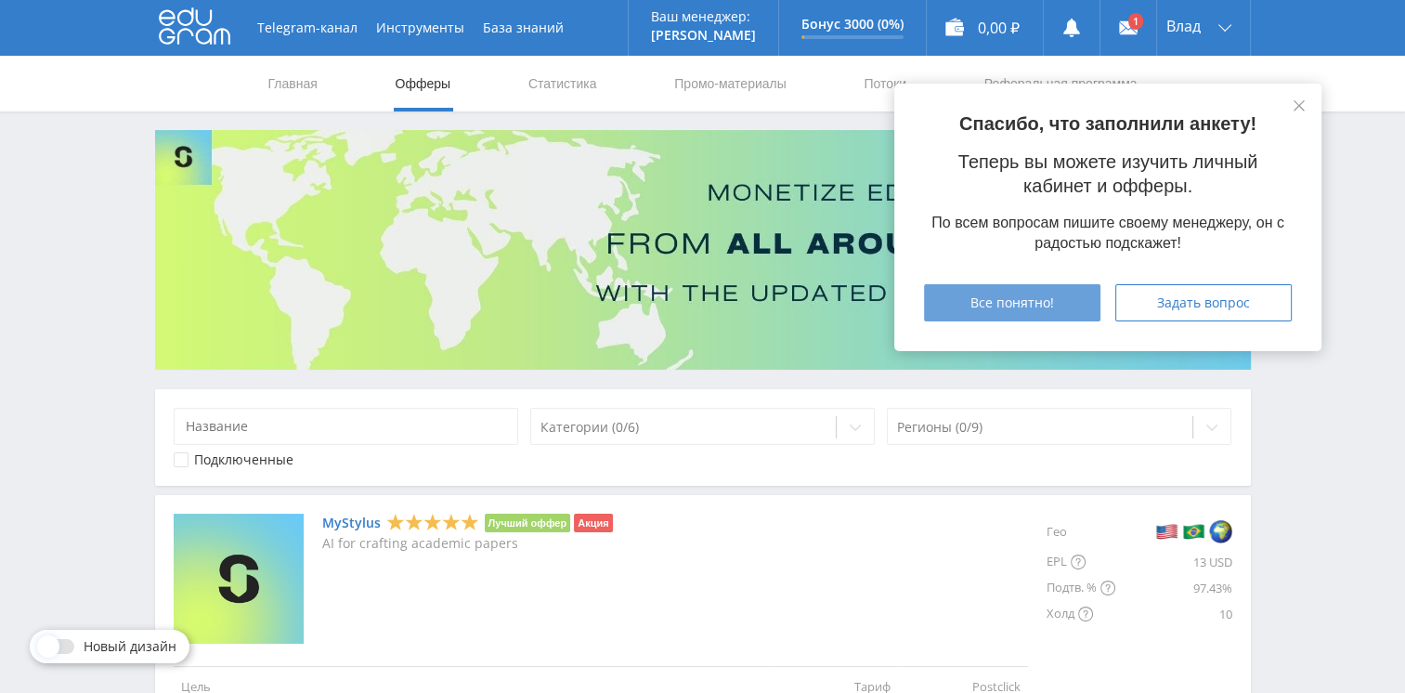
click at [1034, 310] on span "Все понятно!" at bounding box center [1012, 302] width 84 height 15
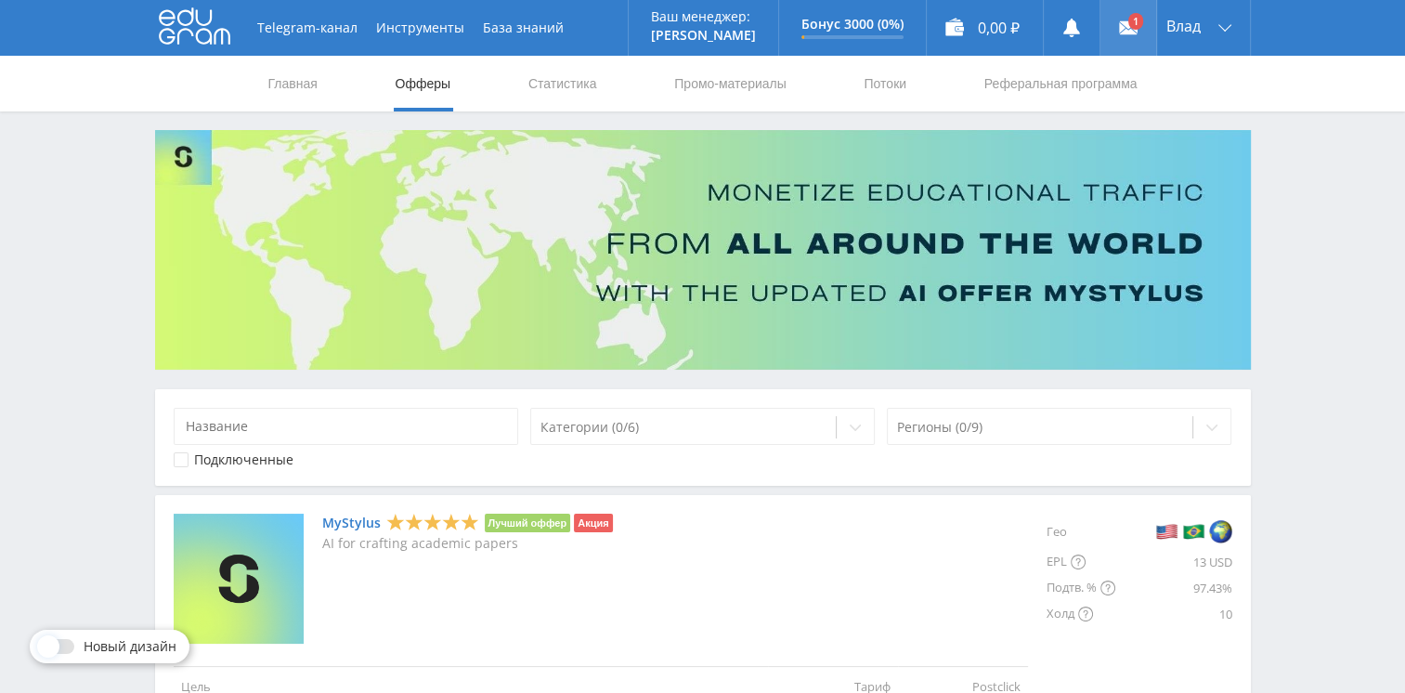
click at [1136, 23] on link at bounding box center [1128, 28] width 56 height 56
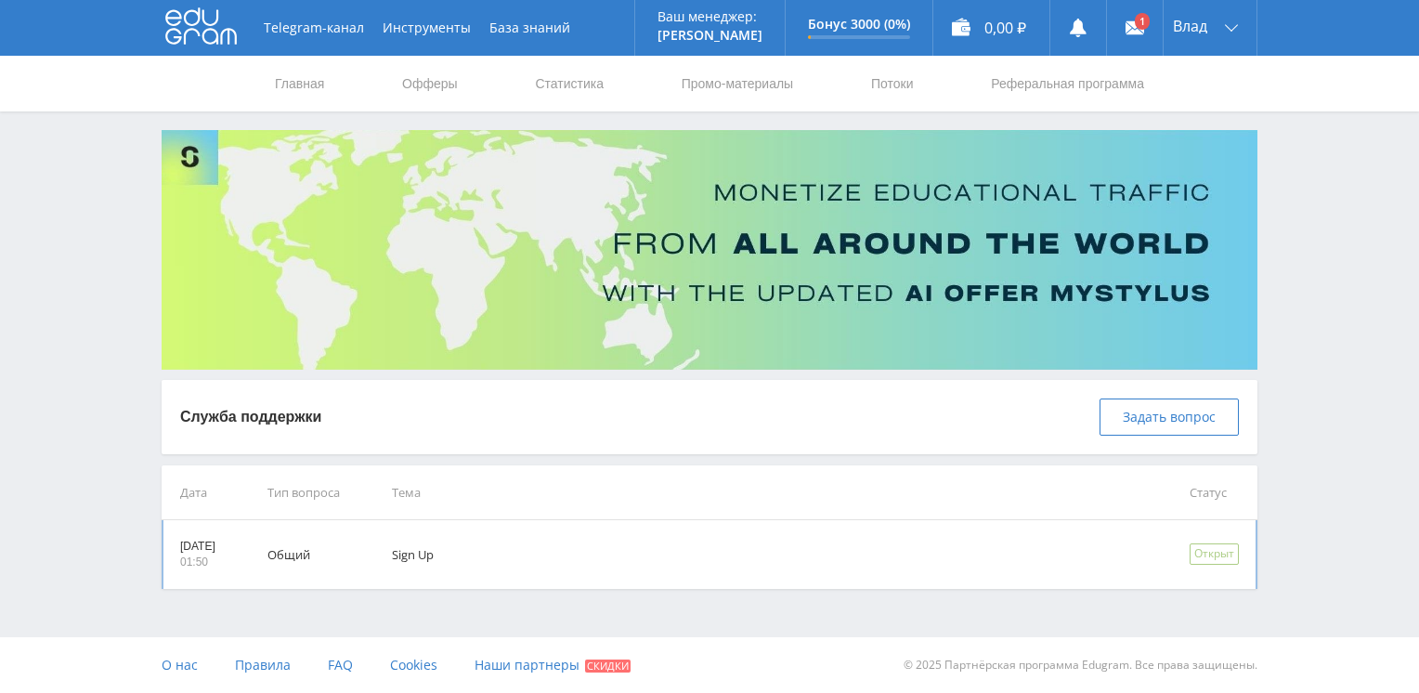
click at [872, 571] on td "Sign Up" at bounding box center [764, 554] width 797 height 69
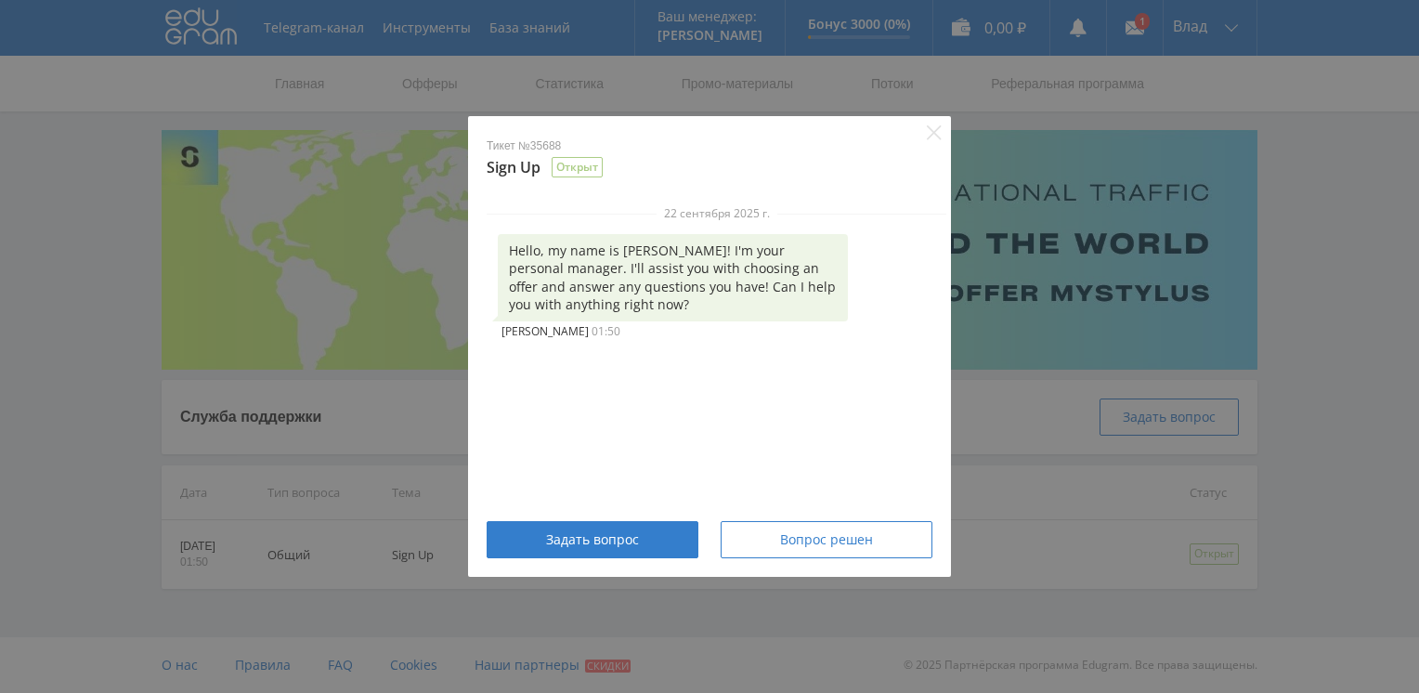
click at [1368, 319] on div "Тикет №35688 Sign Up Открыт 22 сентября 2025 г. Hello, my name is Alex! I'm you…" at bounding box center [709, 346] width 1419 height 693
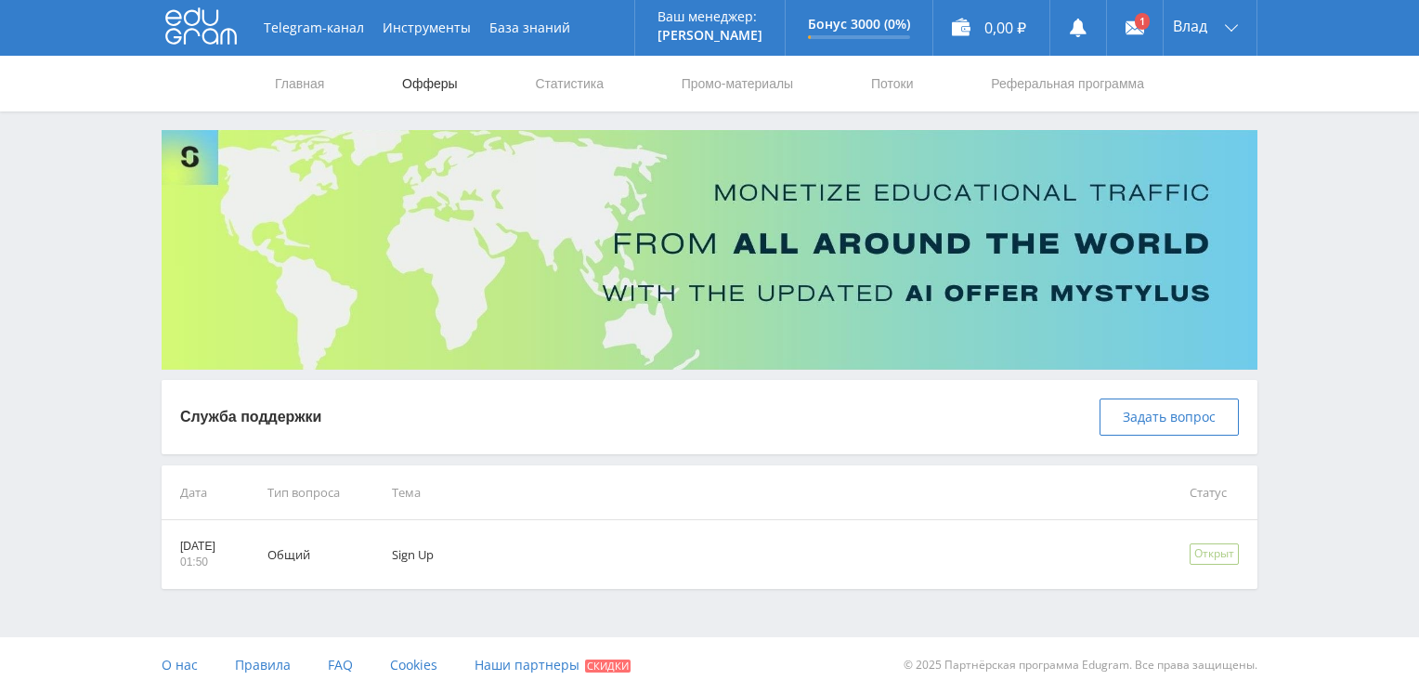
click at [434, 84] on link "Офферы" at bounding box center [429, 84] width 59 height 56
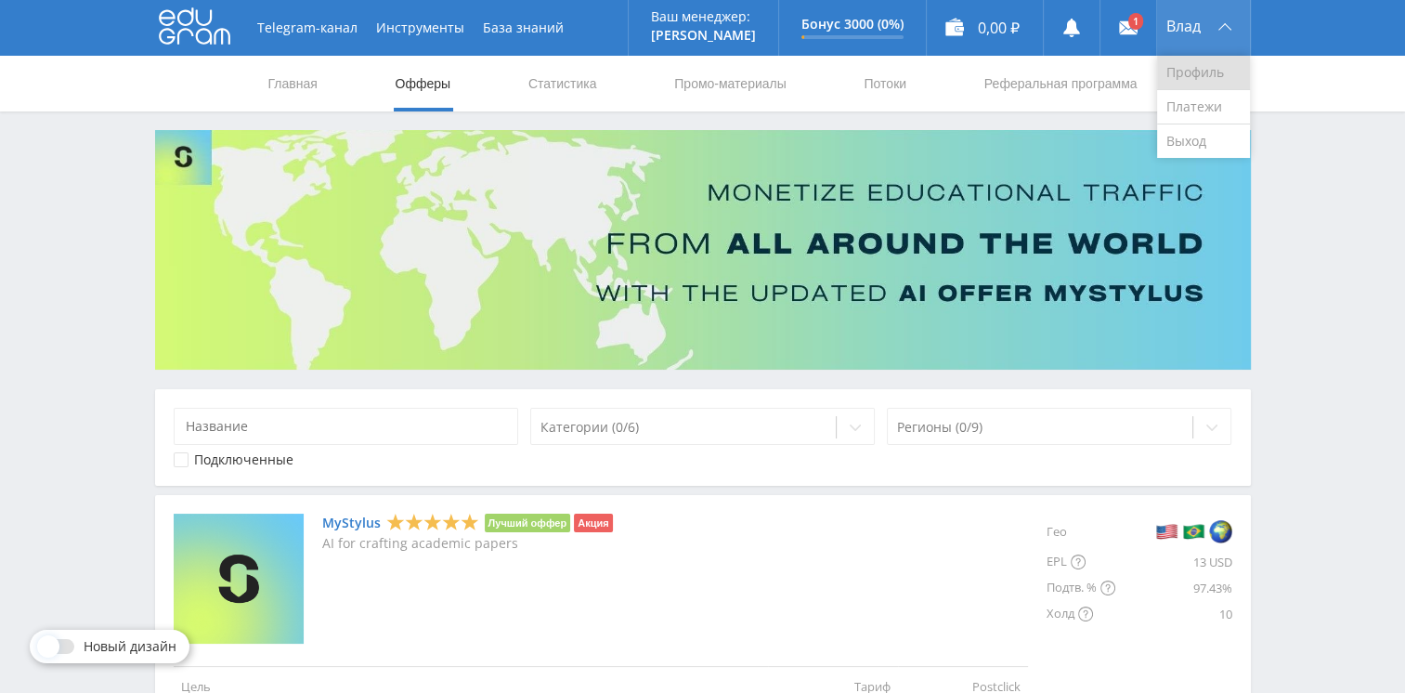
click at [1201, 81] on link "Профиль" at bounding box center [1203, 73] width 93 height 34
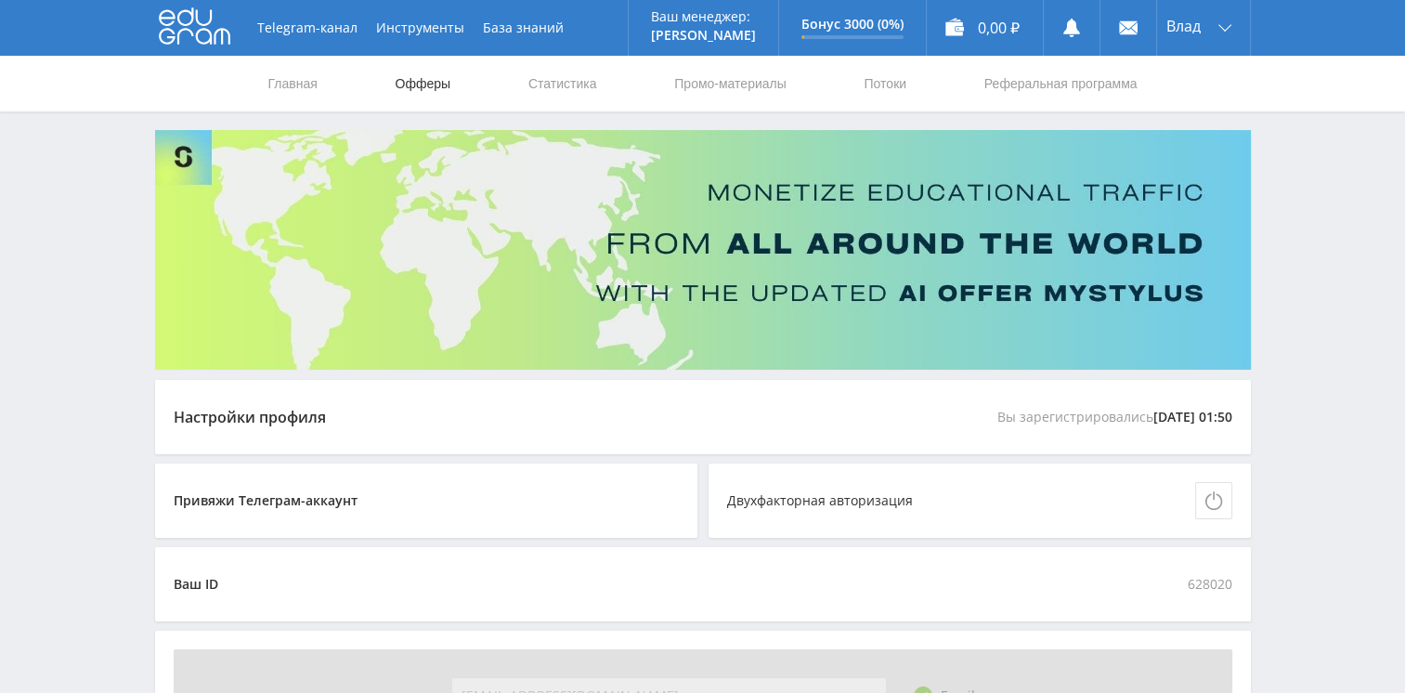
click at [427, 85] on link "Офферы" at bounding box center [423, 84] width 59 height 56
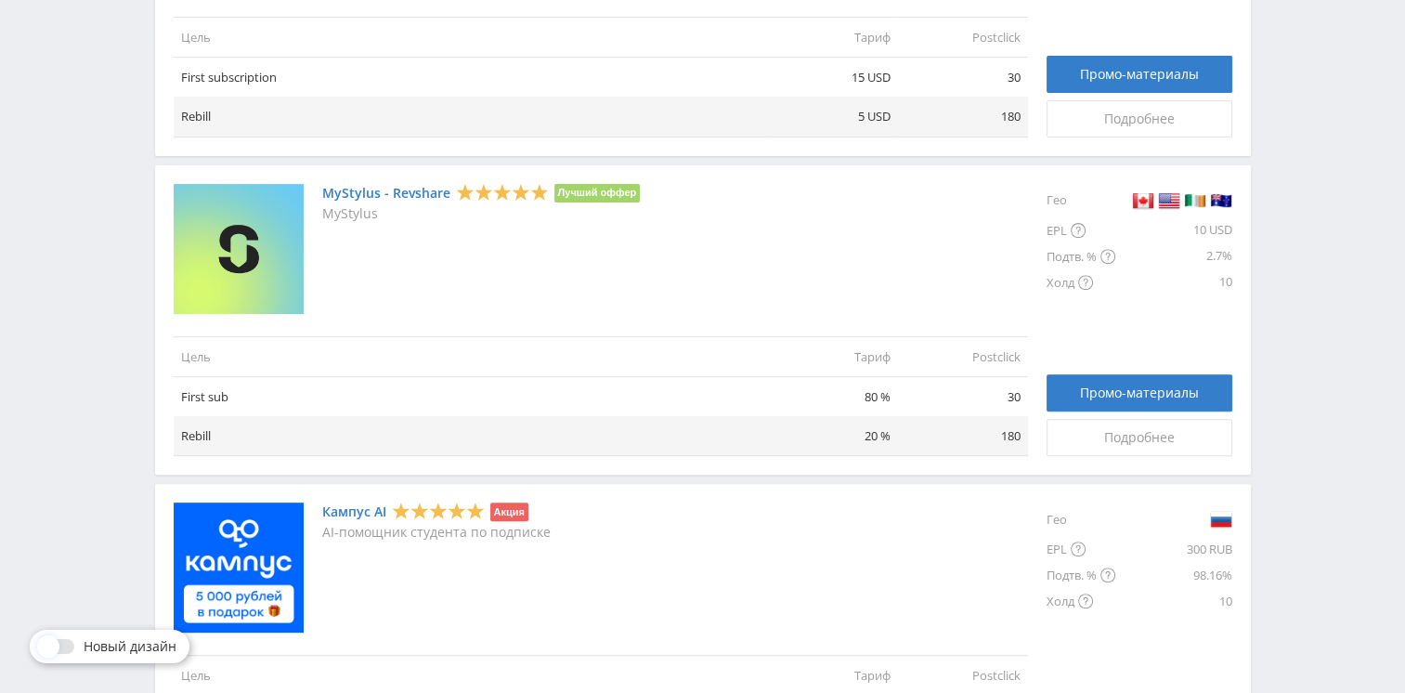
scroll to position [650, 0]
click at [410, 195] on link "MyStylus - Revshare" at bounding box center [386, 192] width 128 height 15
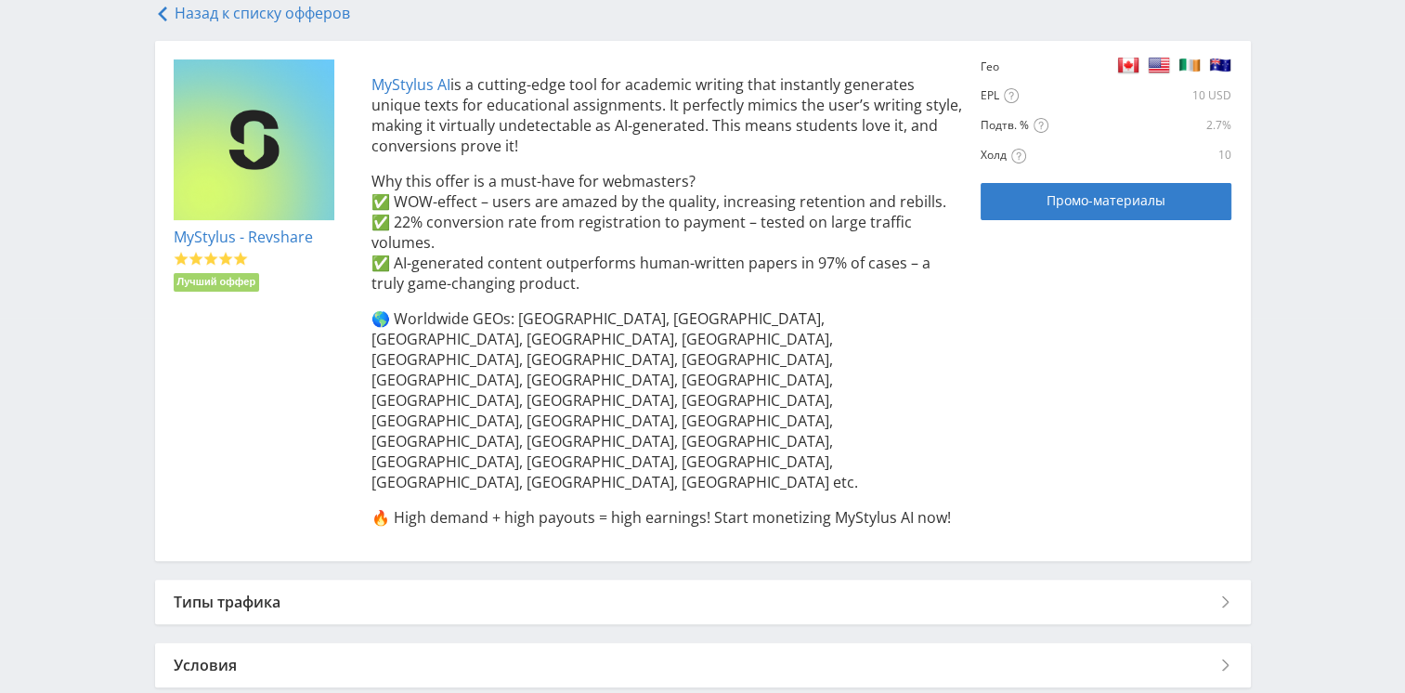
scroll to position [379, 0]
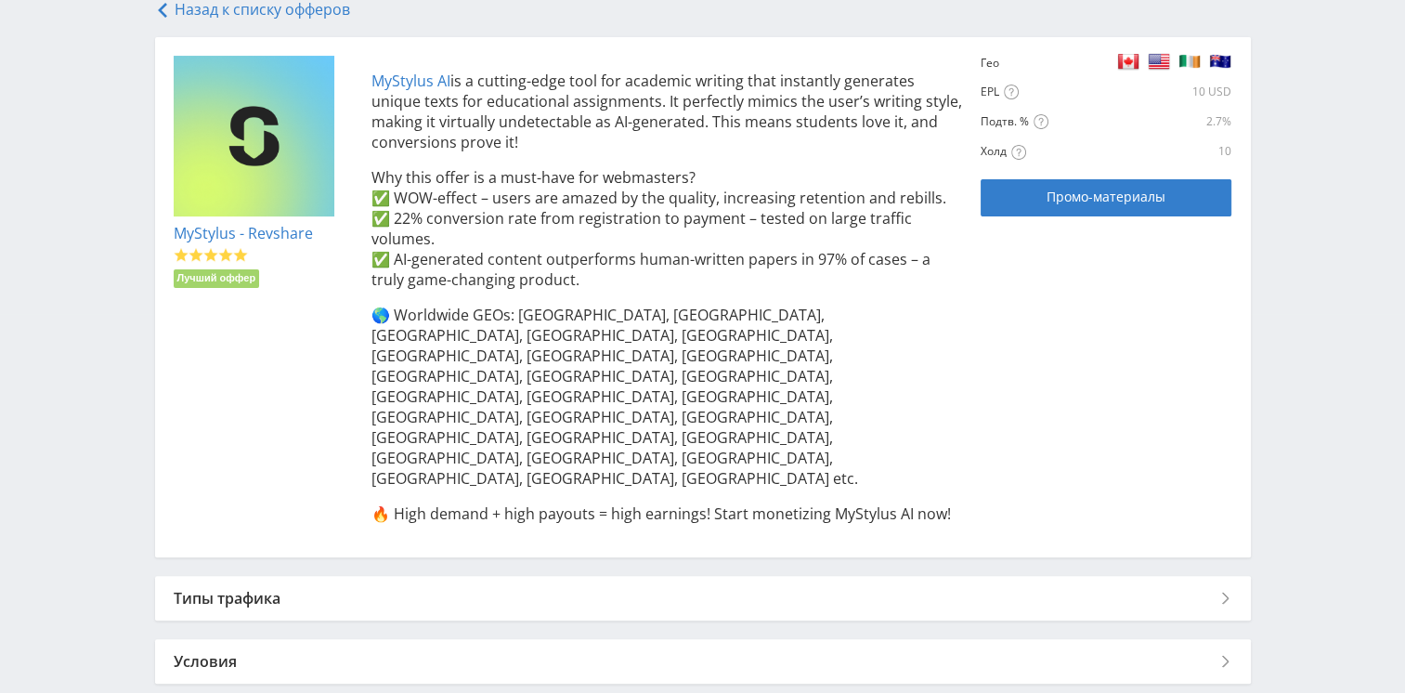
click at [219, 576] on div "Типы трафика" at bounding box center [702, 598] width 1095 height 45
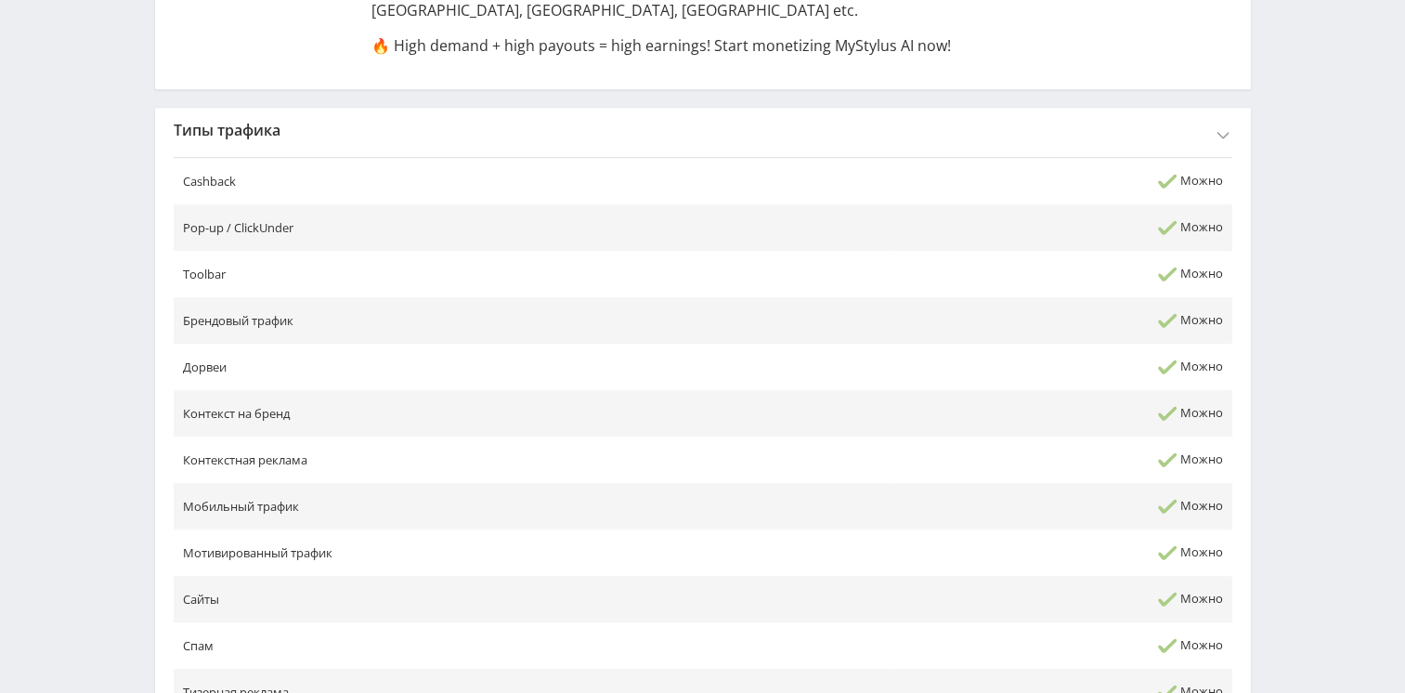
scroll to position [936, 0]
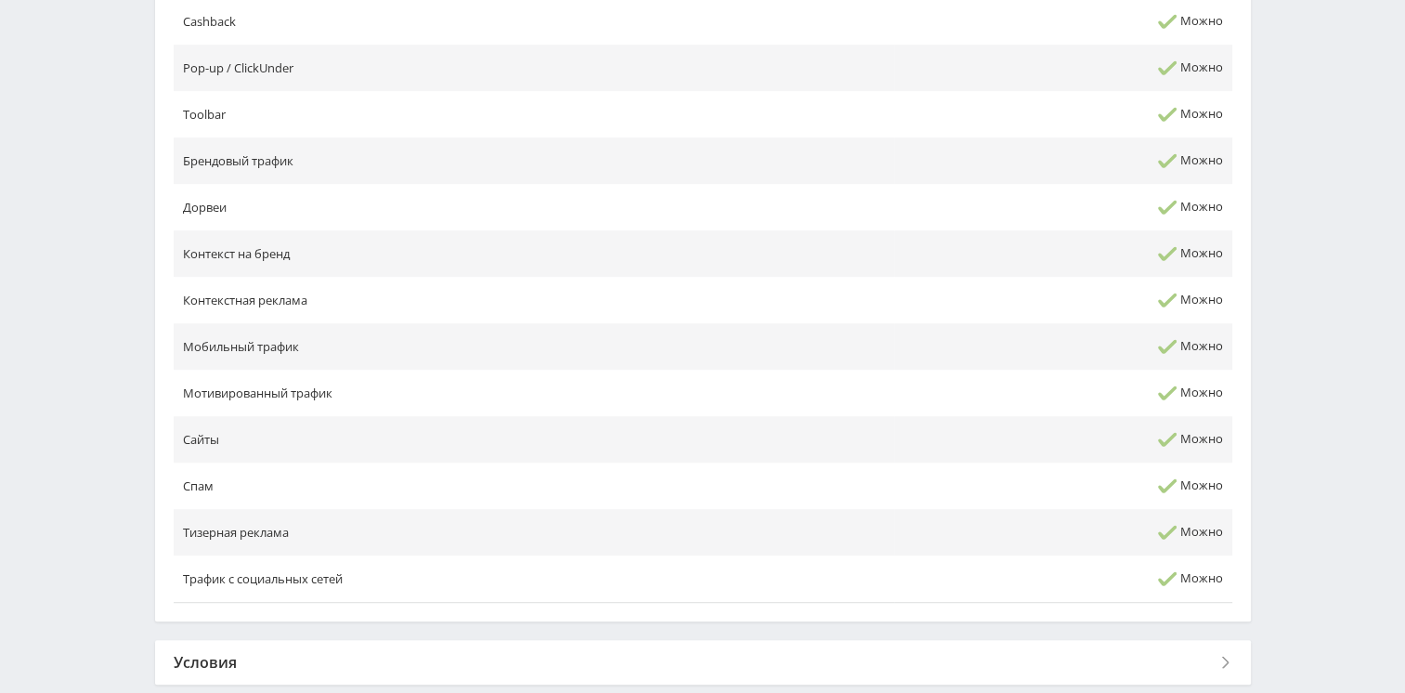
click at [300, 640] on div "Условия" at bounding box center [702, 662] width 1095 height 45
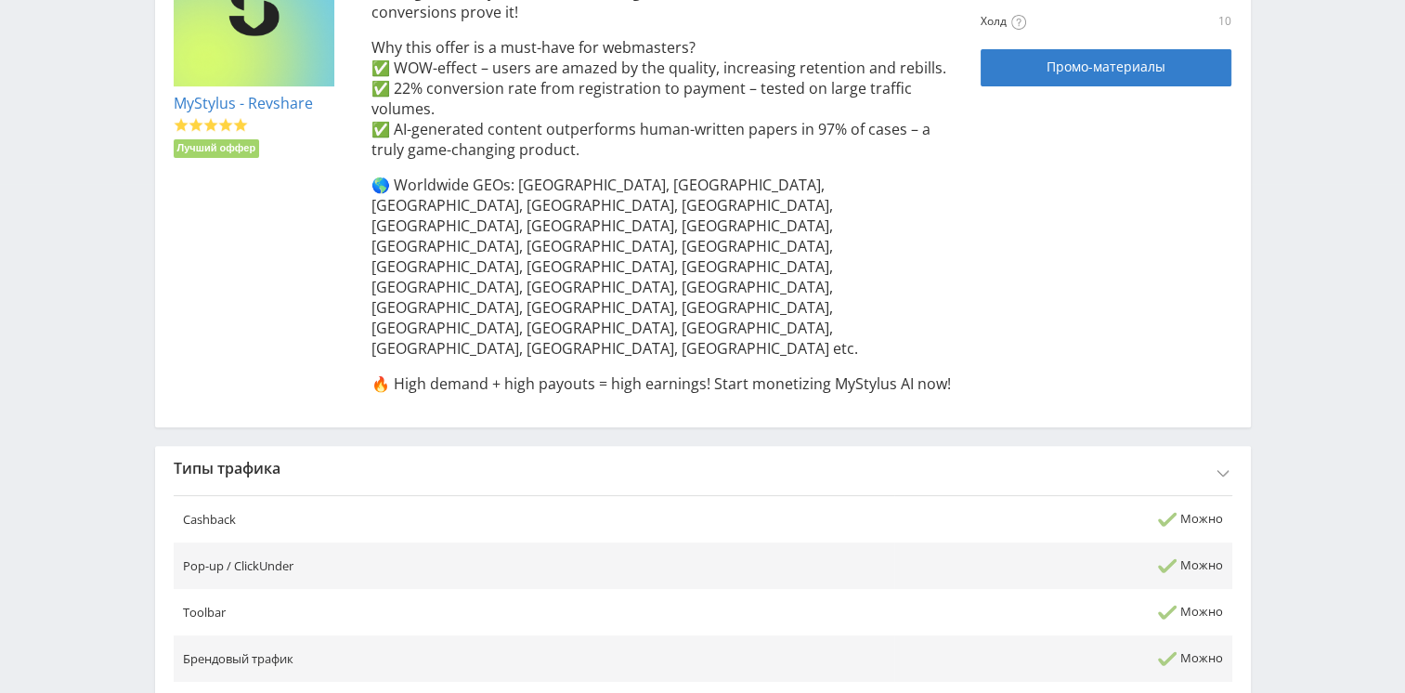
scroll to position [0, 0]
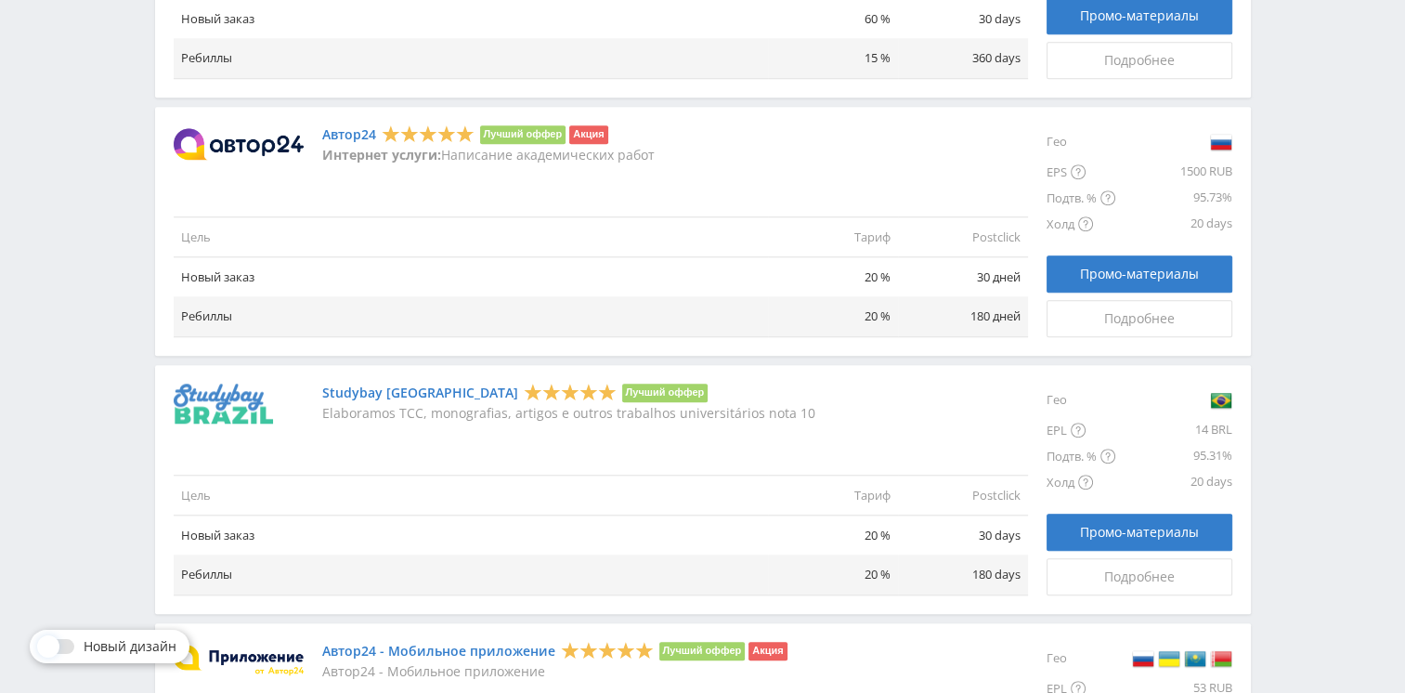
scroll to position [1533, 0]
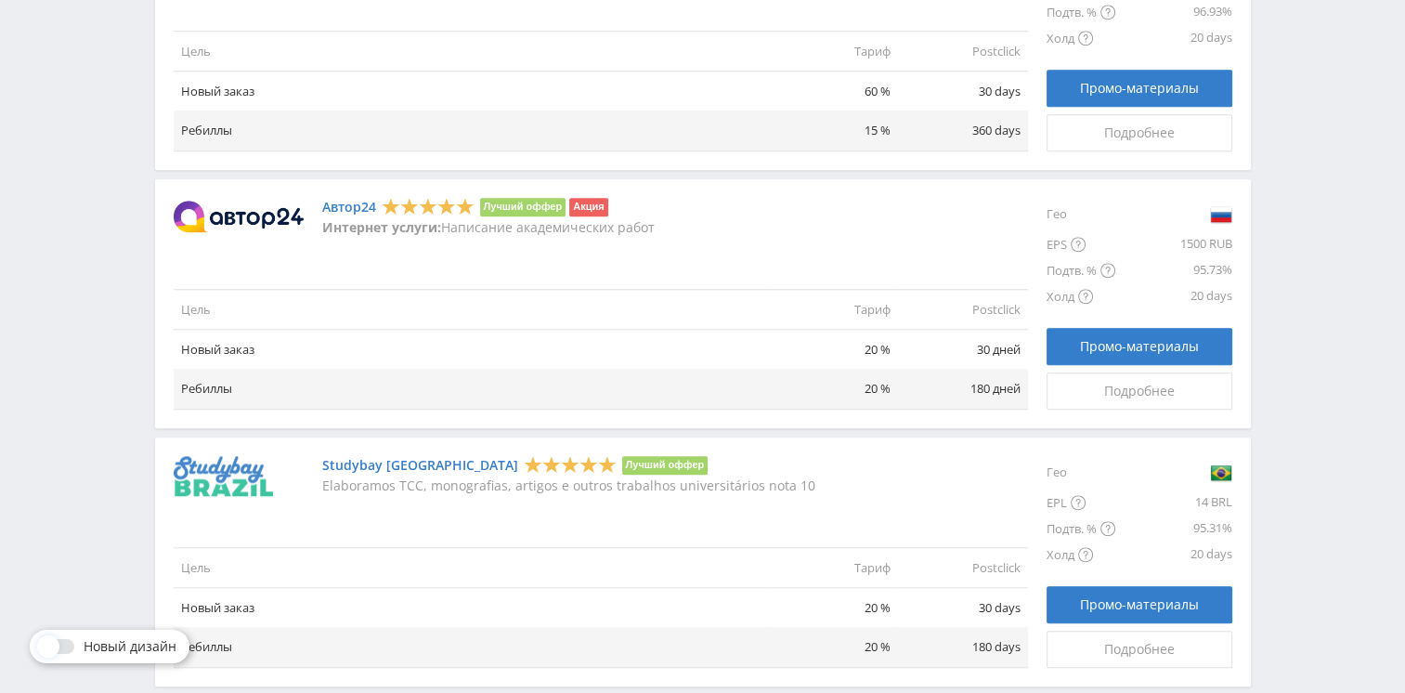
click at [267, 214] on img at bounding box center [239, 217] width 130 height 32
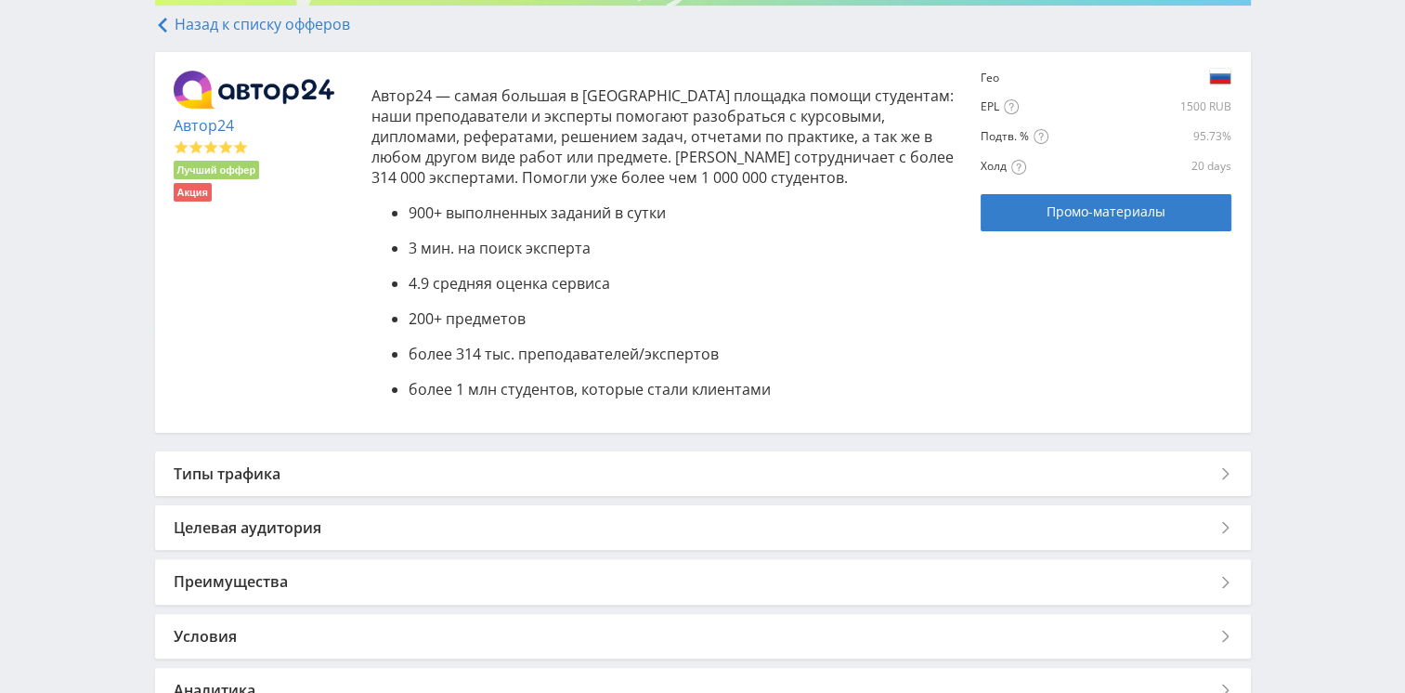
scroll to position [464, 0]
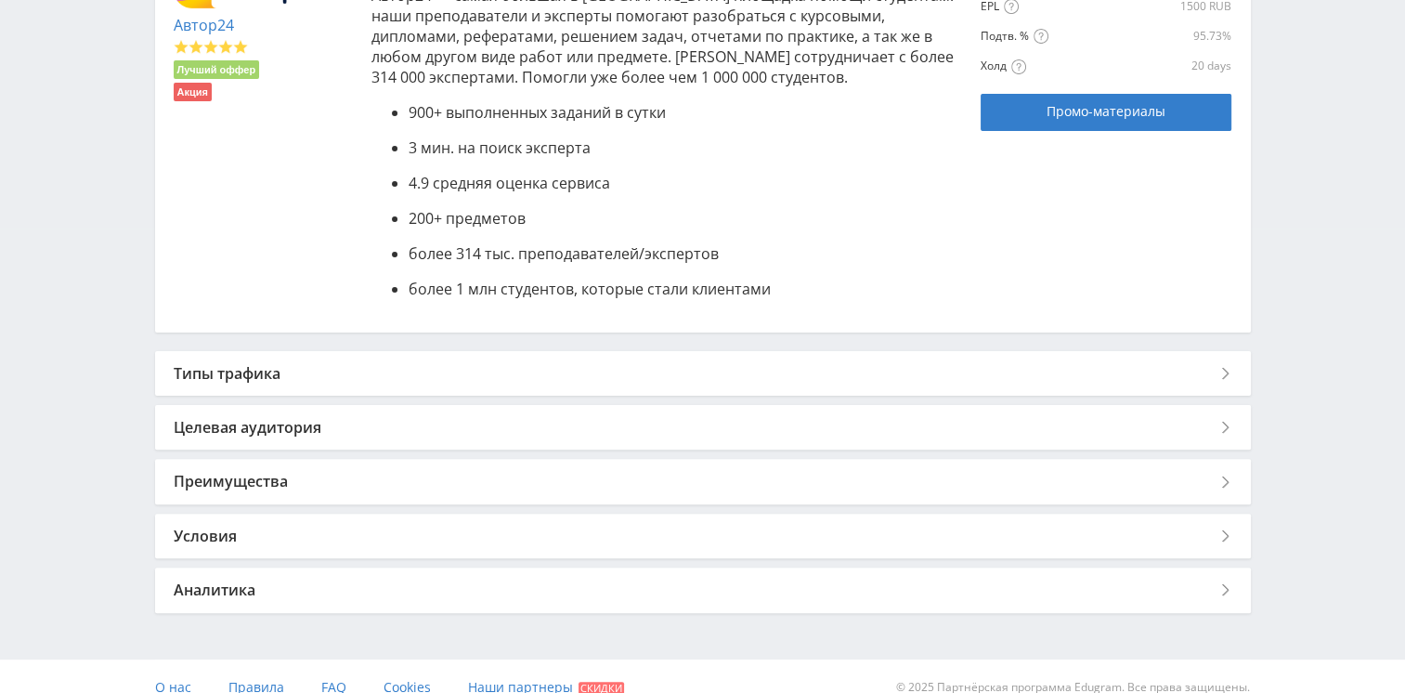
click at [561, 360] on div "Типы трафика" at bounding box center [702, 373] width 1095 height 45
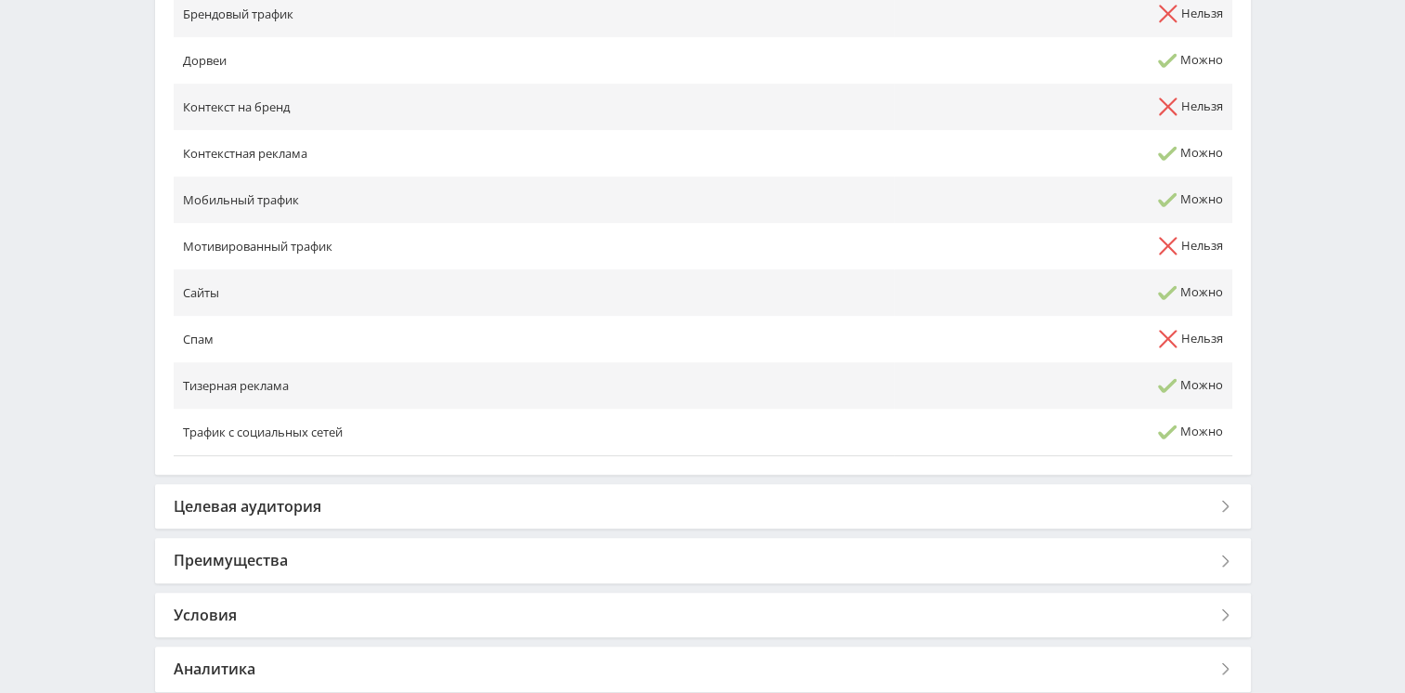
scroll to position [1114, 0]
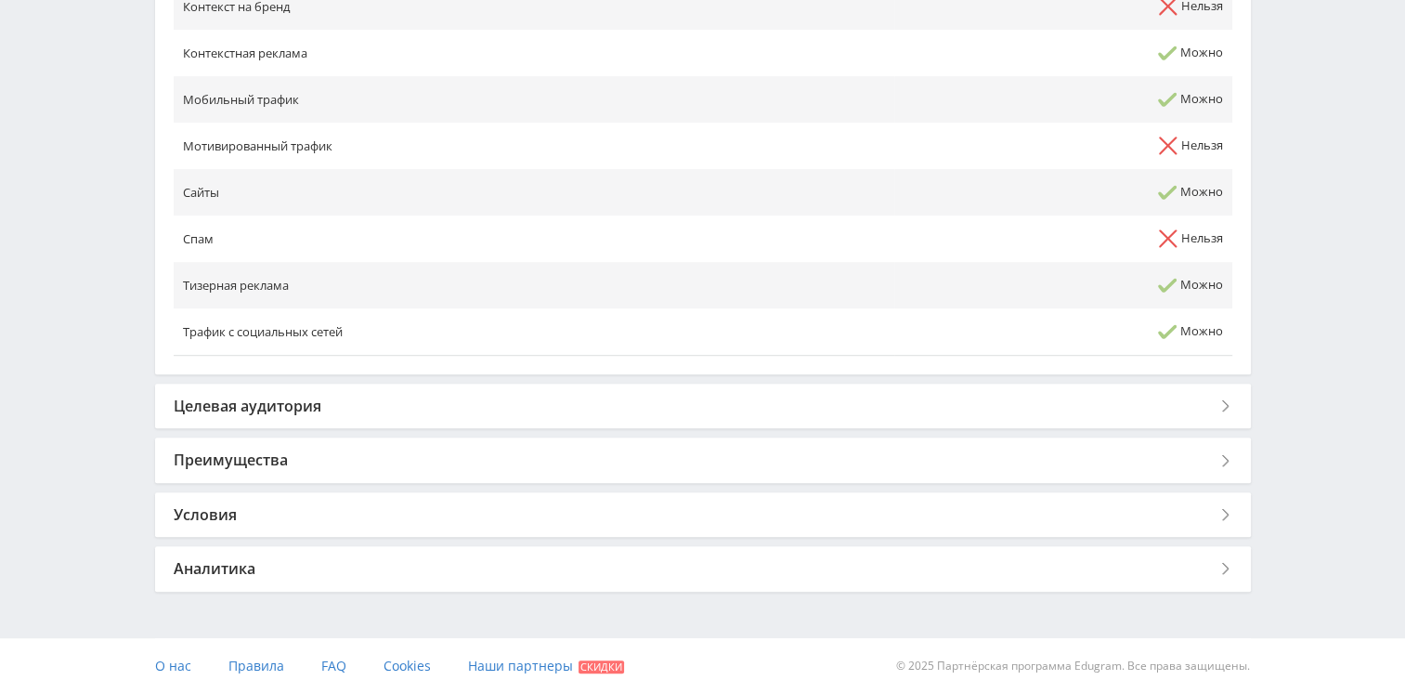
click at [331, 407] on div "Целевая аудитория" at bounding box center [702, 405] width 1095 height 45
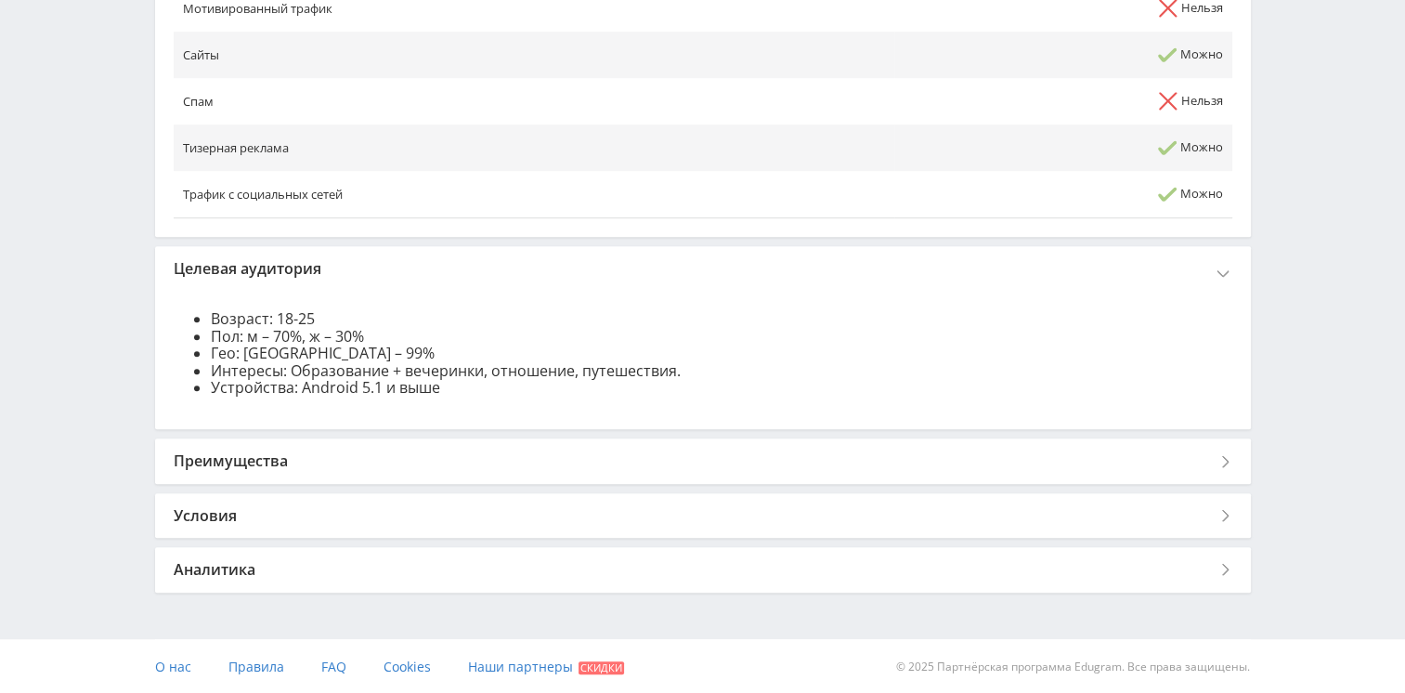
click at [314, 459] on div "Преимущества" at bounding box center [702, 460] width 1095 height 45
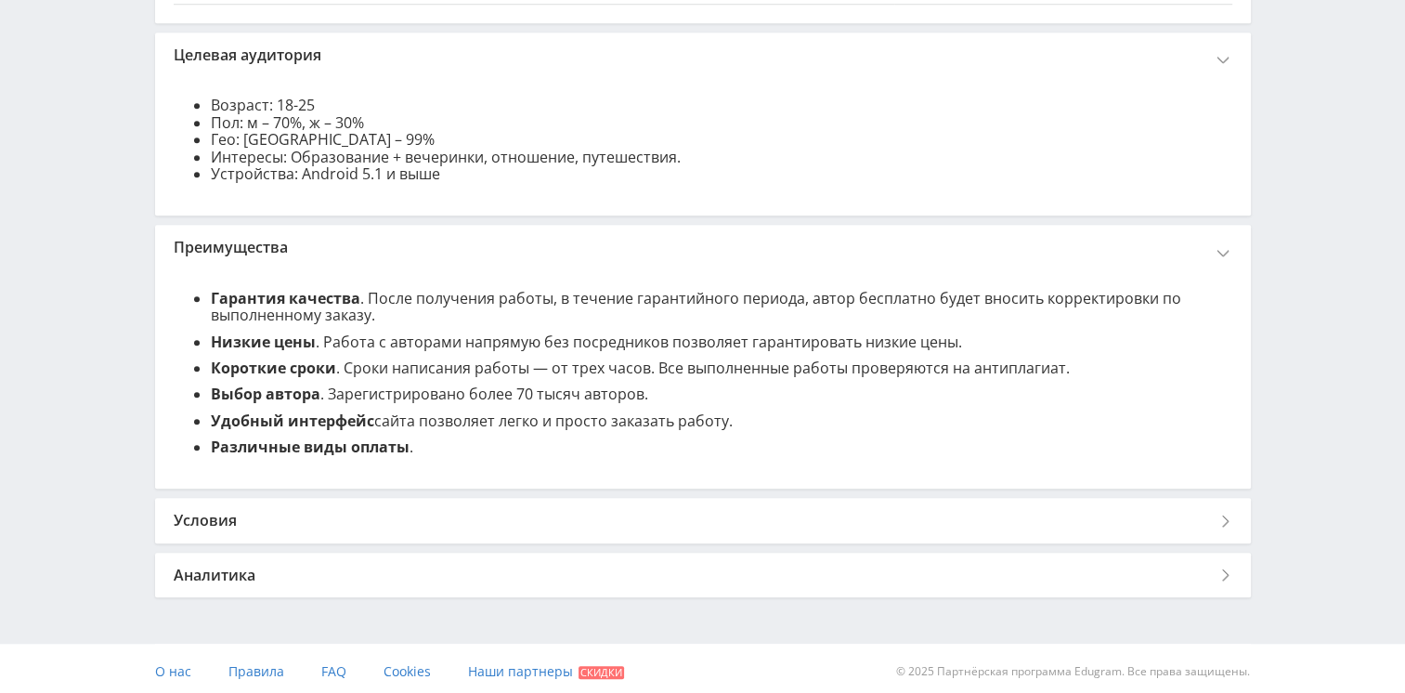
scroll to position [1471, 0]
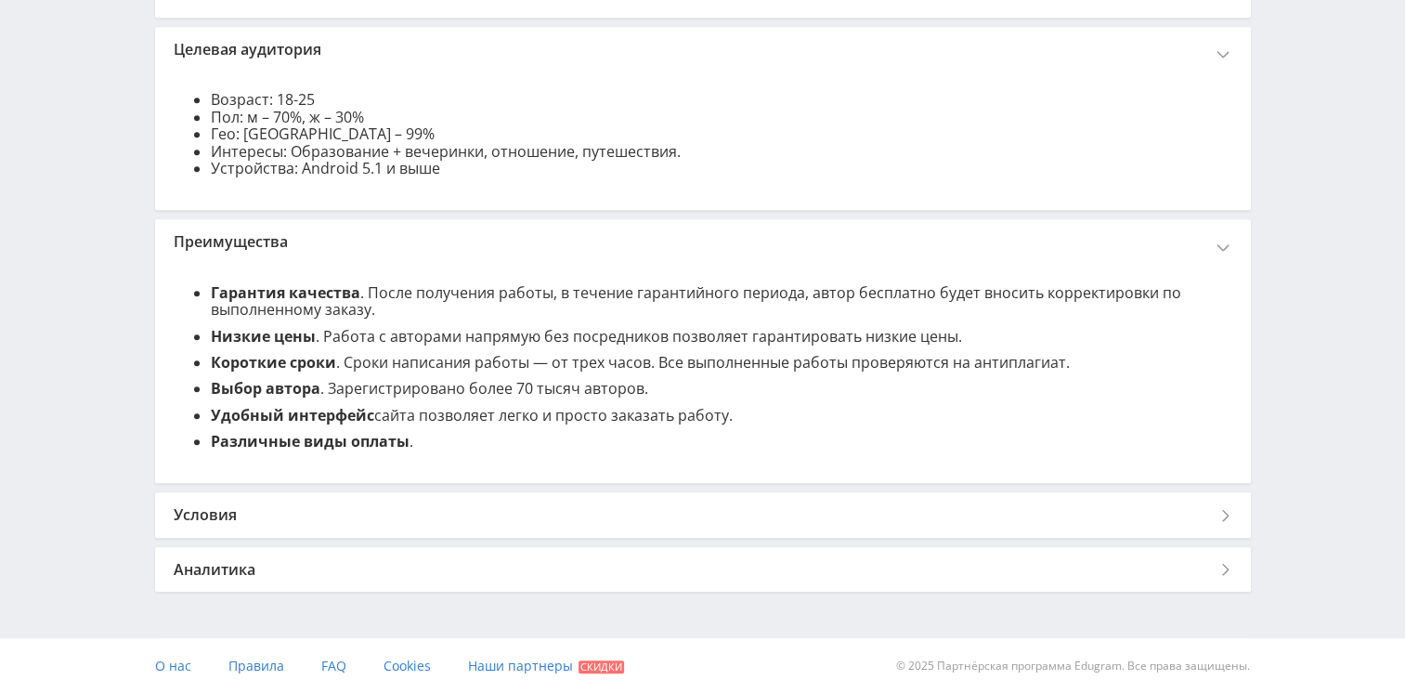
click at [888, 511] on div "Условия" at bounding box center [702, 514] width 1095 height 45
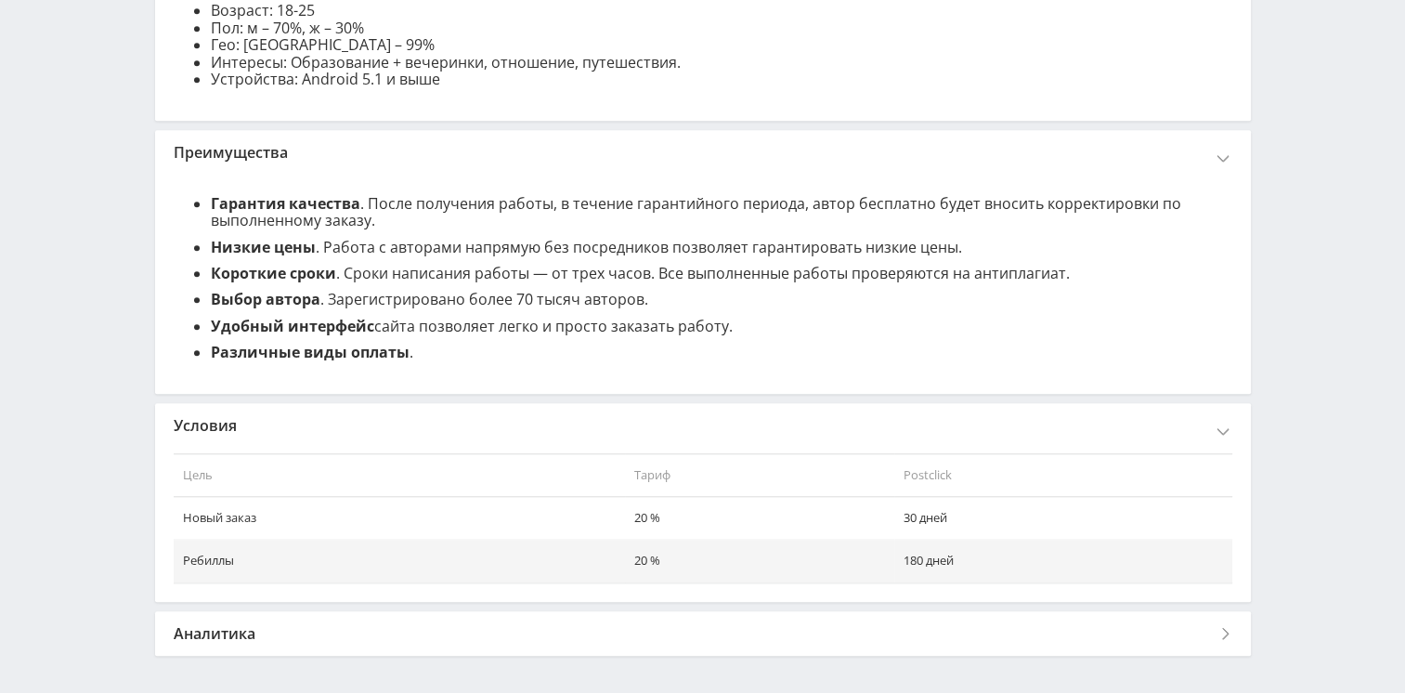
scroll to position [1623, 0]
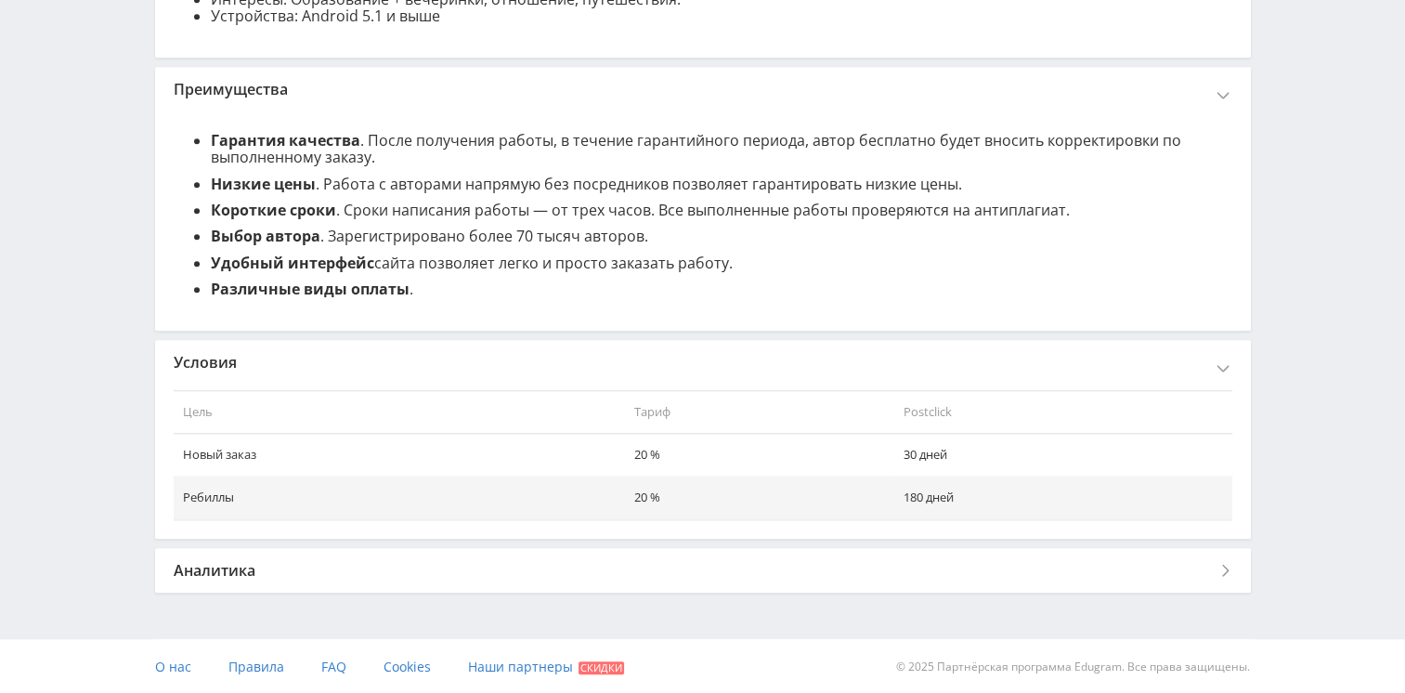
click at [481, 577] on div "Аналитика" at bounding box center [702, 570] width 1095 height 45
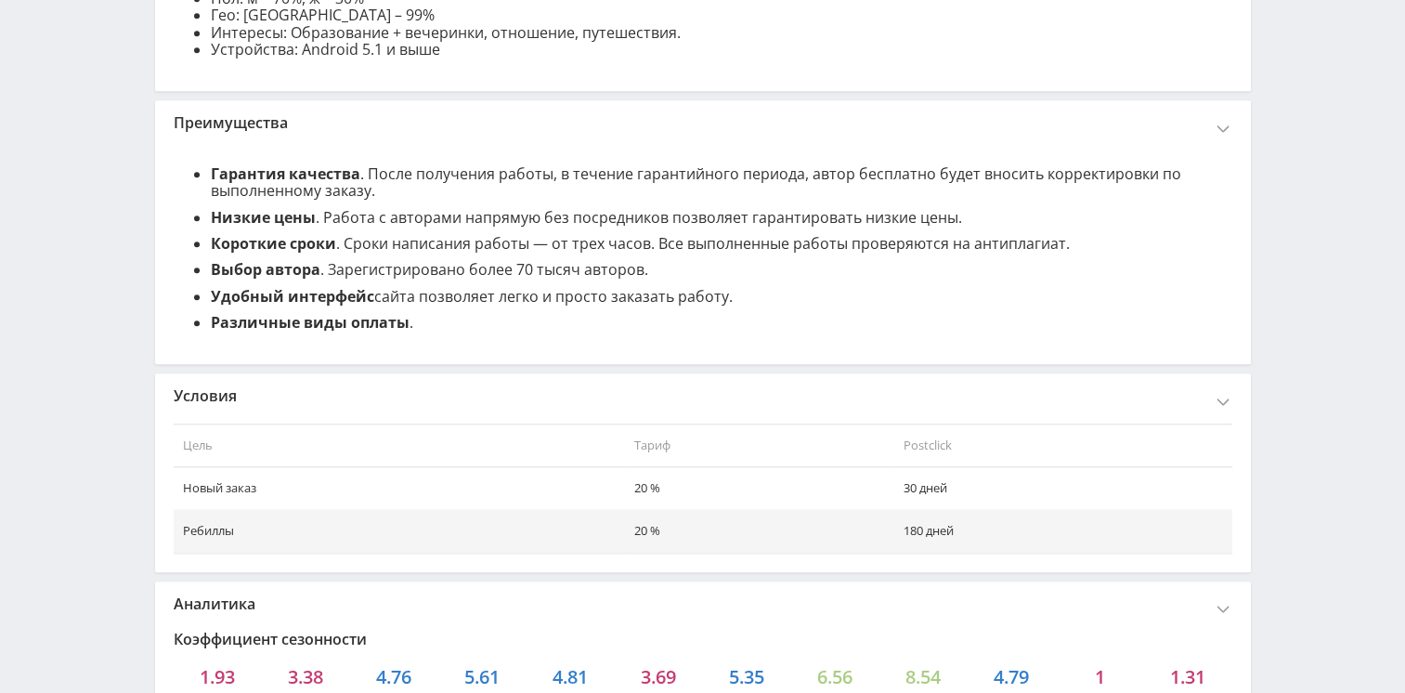
scroll to position [1571, 0]
